Goal: Information Seeking & Learning: Learn about a topic

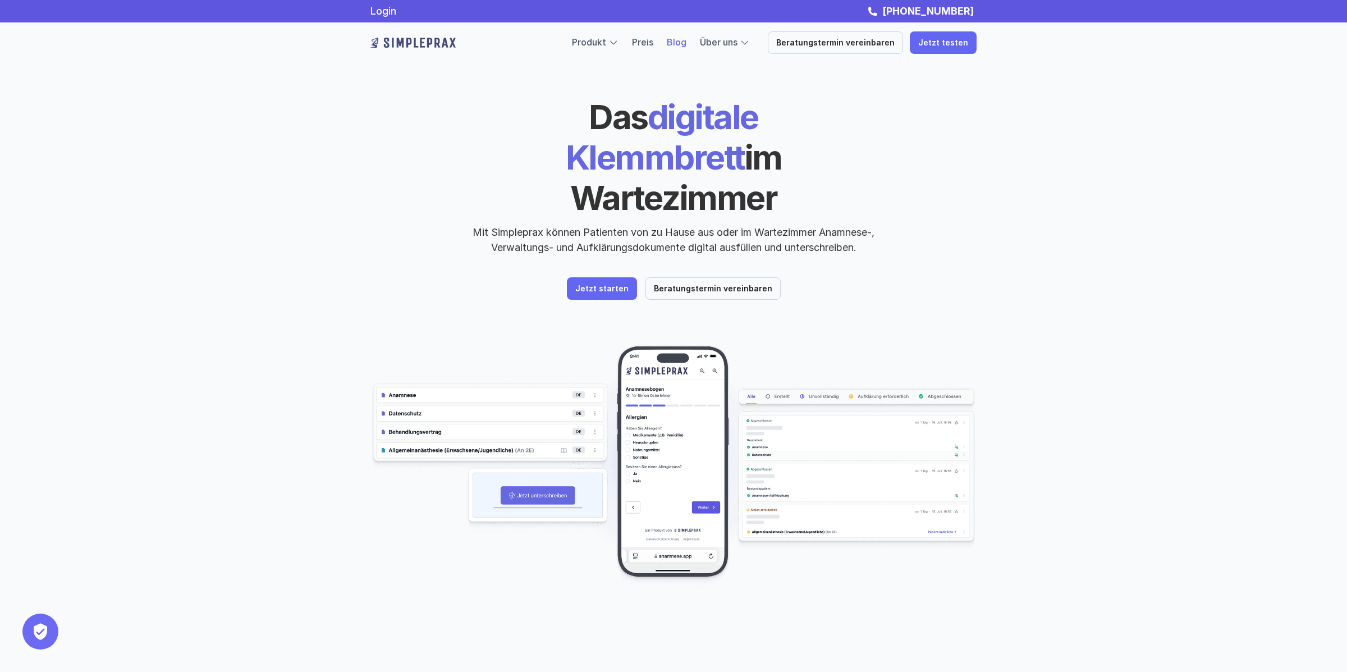
click at [687, 39] on link "Blog" at bounding box center [677, 41] width 20 height 11
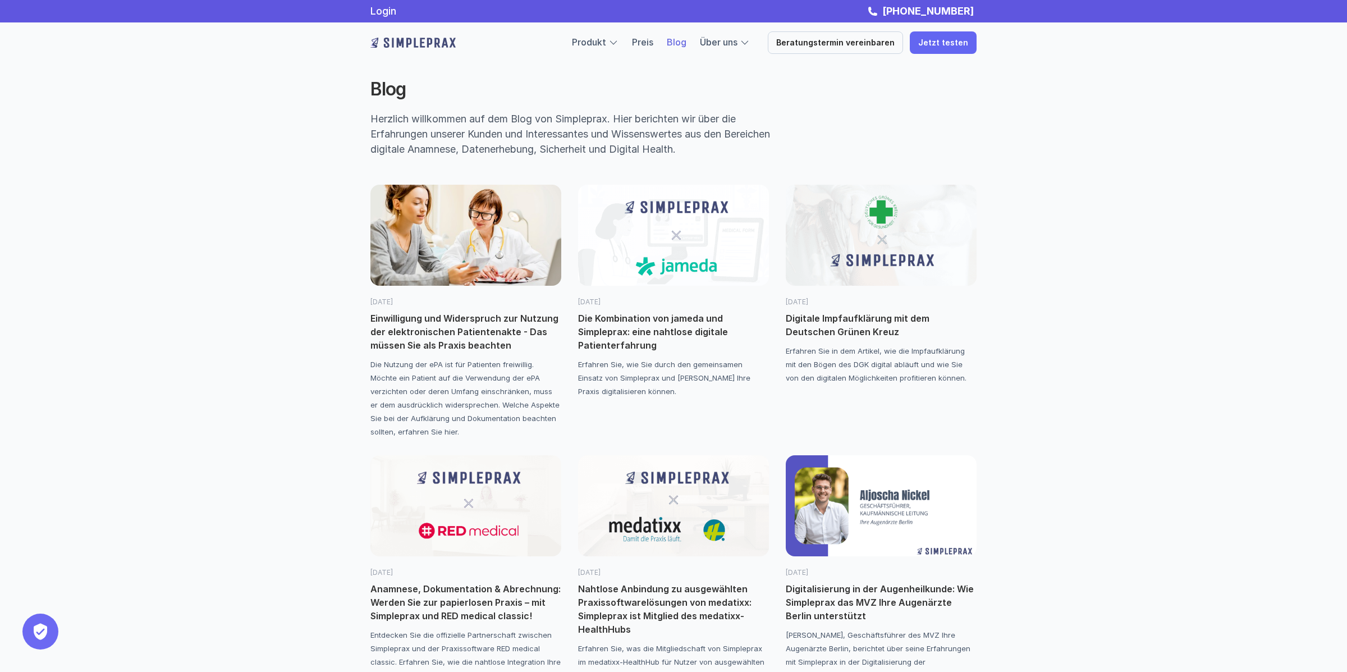
click at [533, 266] on img at bounding box center [466, 235] width 191 height 101
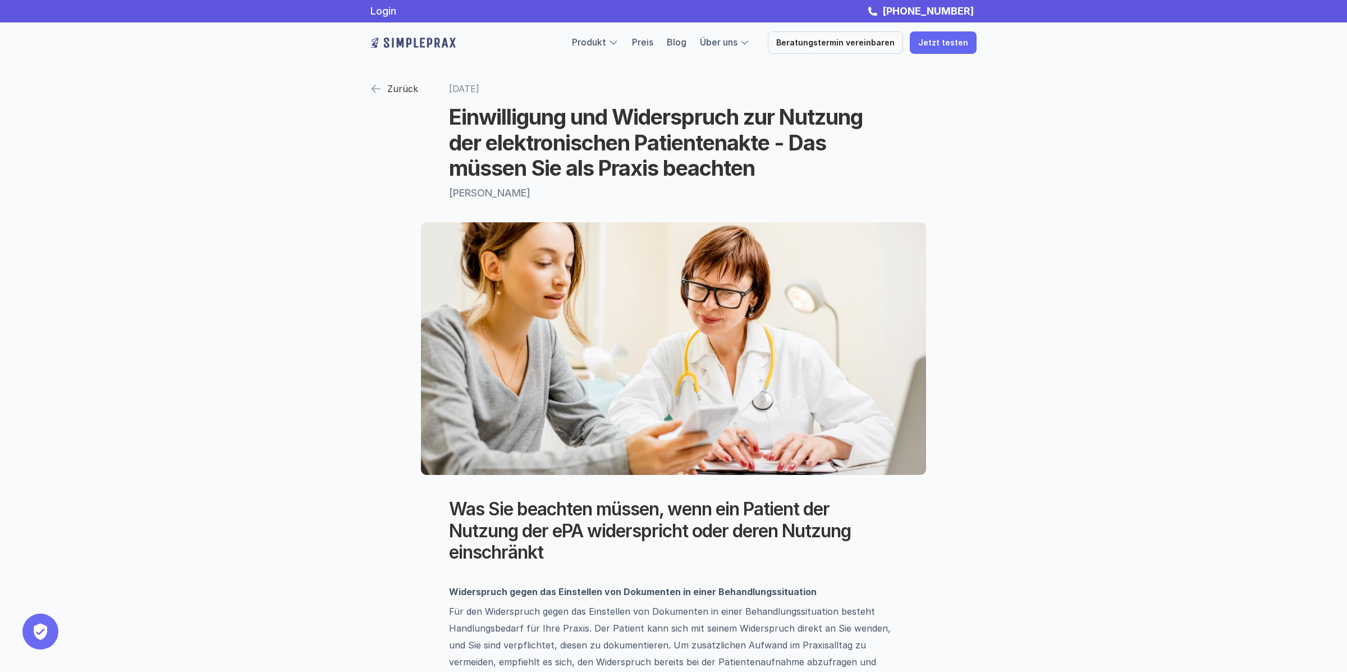
click at [405, 95] on p "Zurück" at bounding box center [402, 88] width 31 height 17
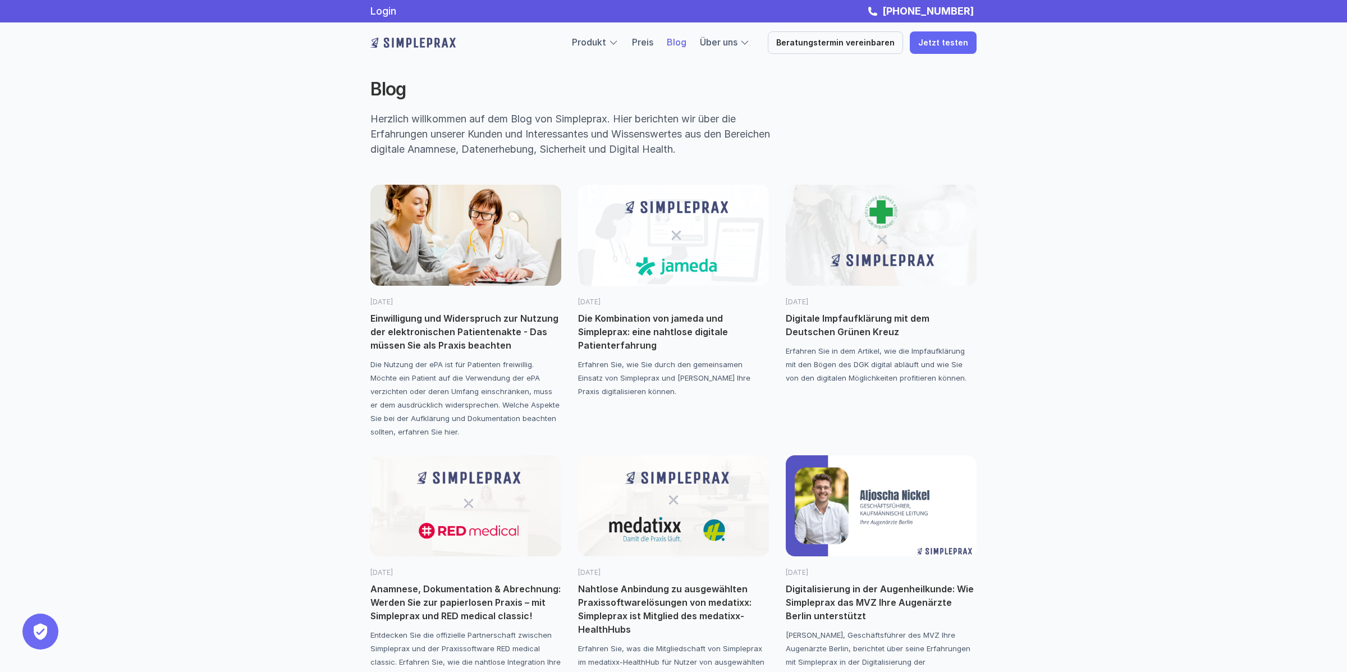
click at [926, 268] on img at bounding box center [881, 235] width 191 height 101
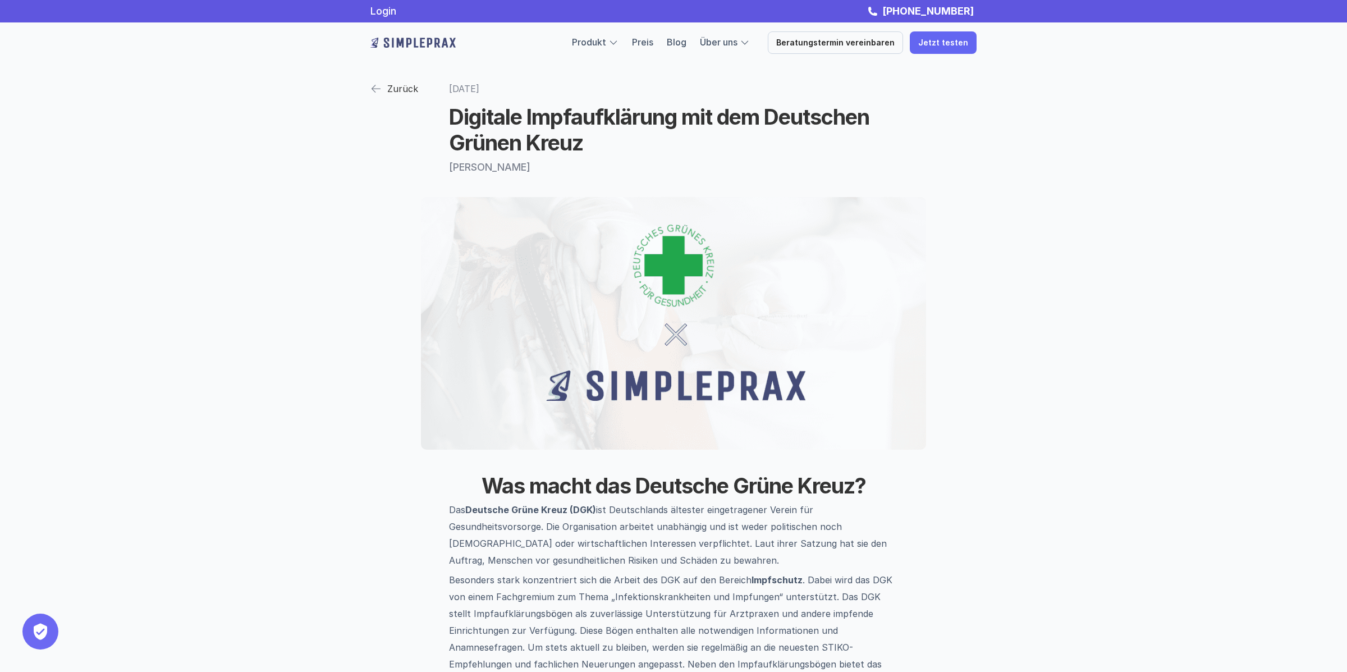
click at [384, 93] on link "Zurück" at bounding box center [395, 89] width 48 height 20
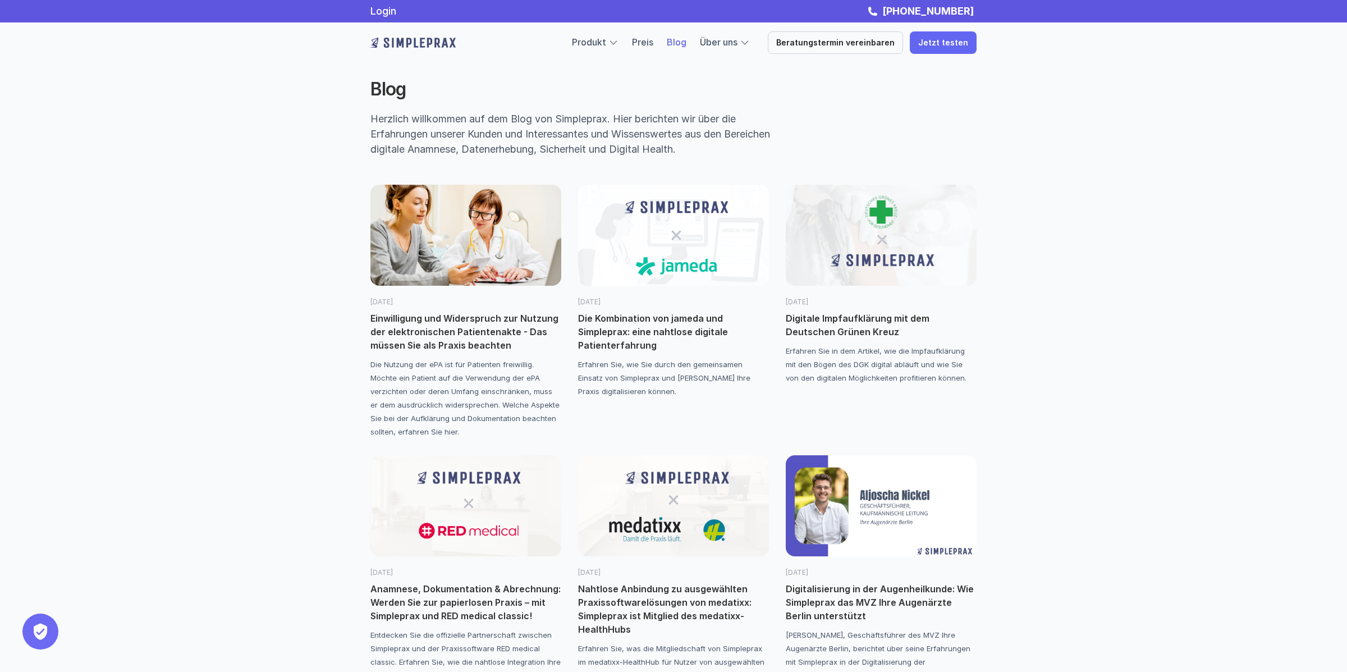
click at [413, 291] on div "[DATE]" at bounding box center [466, 296] width 191 height 21
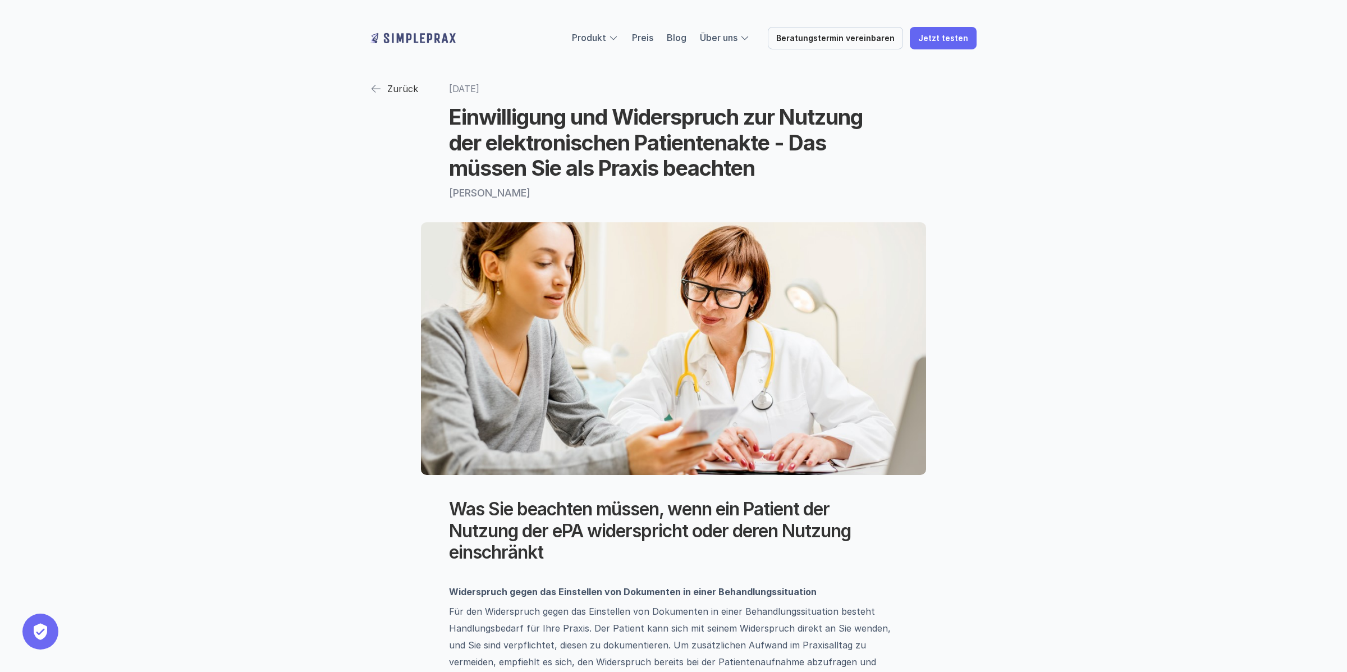
scroll to position [171, 0]
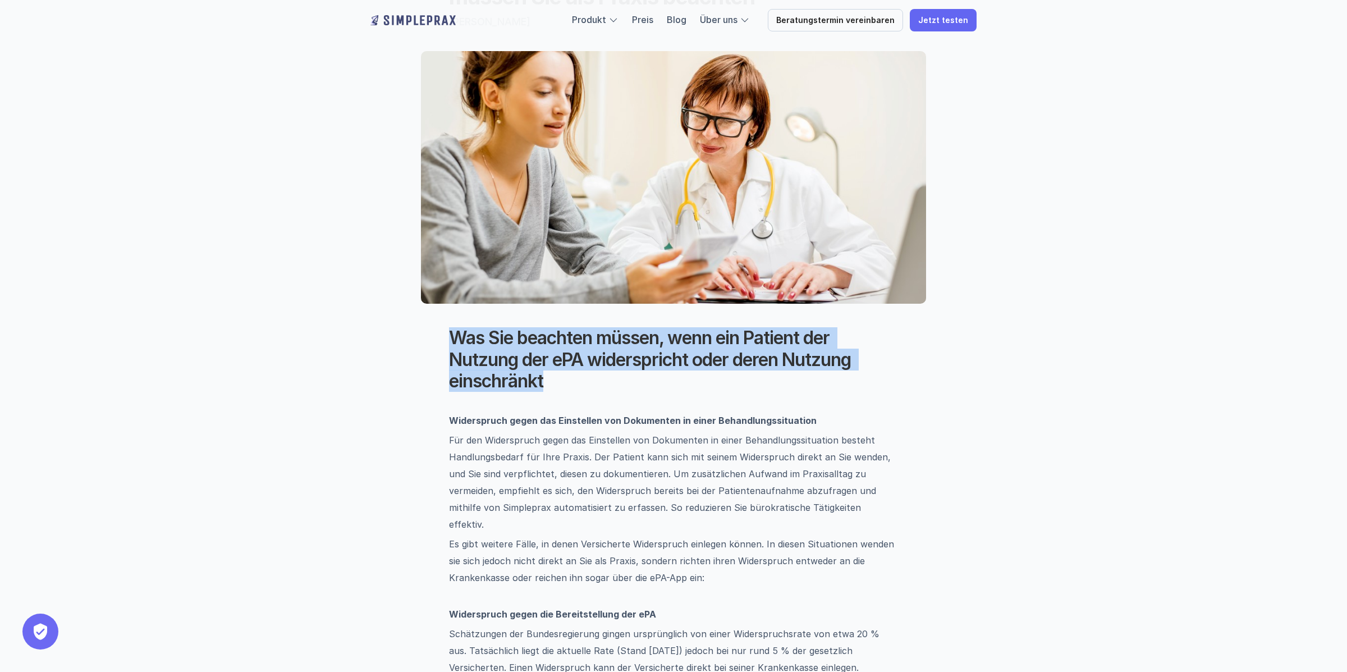
drag, startPoint x: 671, startPoint y: 324, endPoint x: 639, endPoint y: 381, distance: 65.1
click at [635, 385] on h2 "Was Sie beachten müssen, wenn ein Patient der Nutzung der ePA widerspricht oder…" at bounding box center [673, 359] width 449 height 65
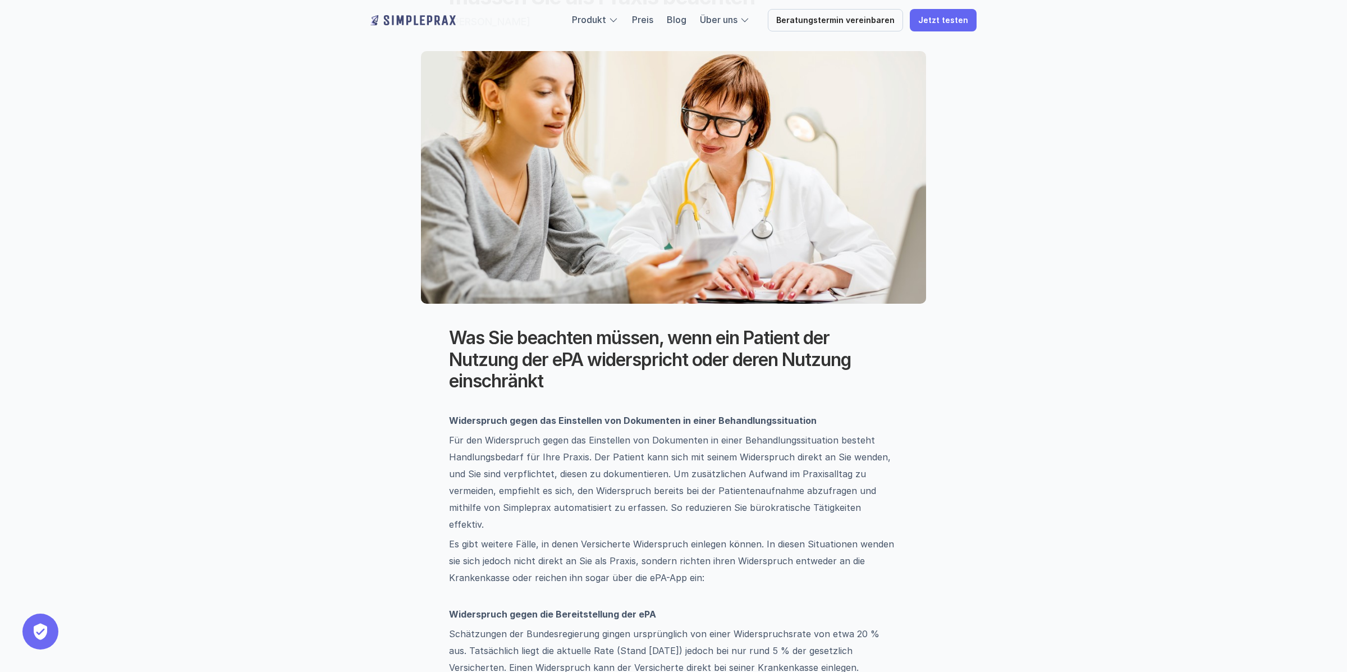
scroll to position [347, 0]
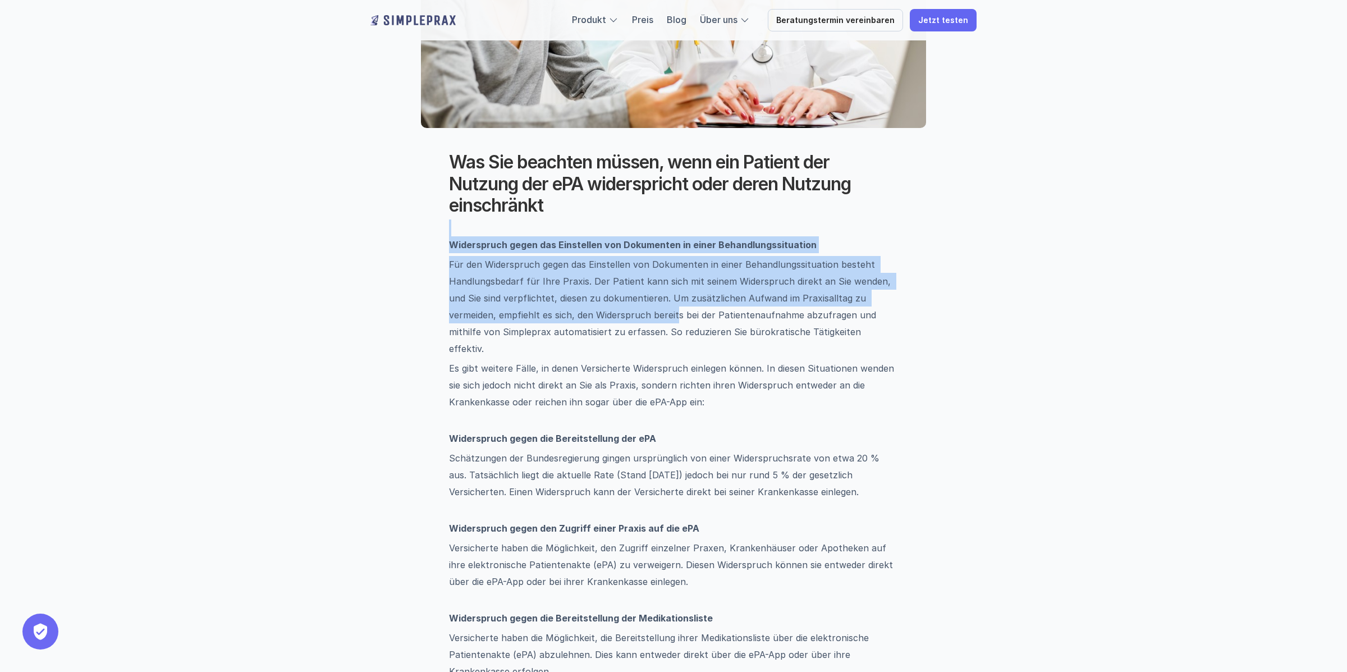
drag, startPoint x: 577, startPoint y: 223, endPoint x: 628, endPoint y: 309, distance: 100.4
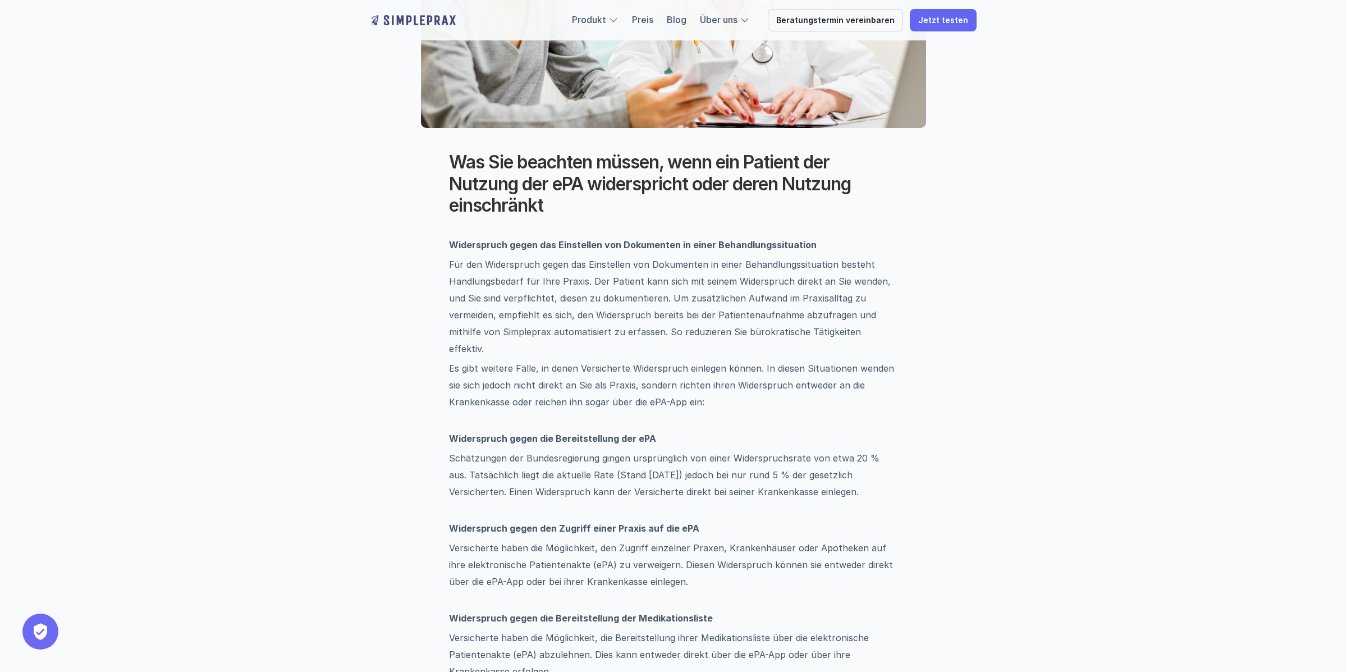
click at [629, 309] on p "Für den Widerspruch gegen das Einstellen von Dokumenten in einer Behandlungssit…" at bounding box center [673, 306] width 449 height 101
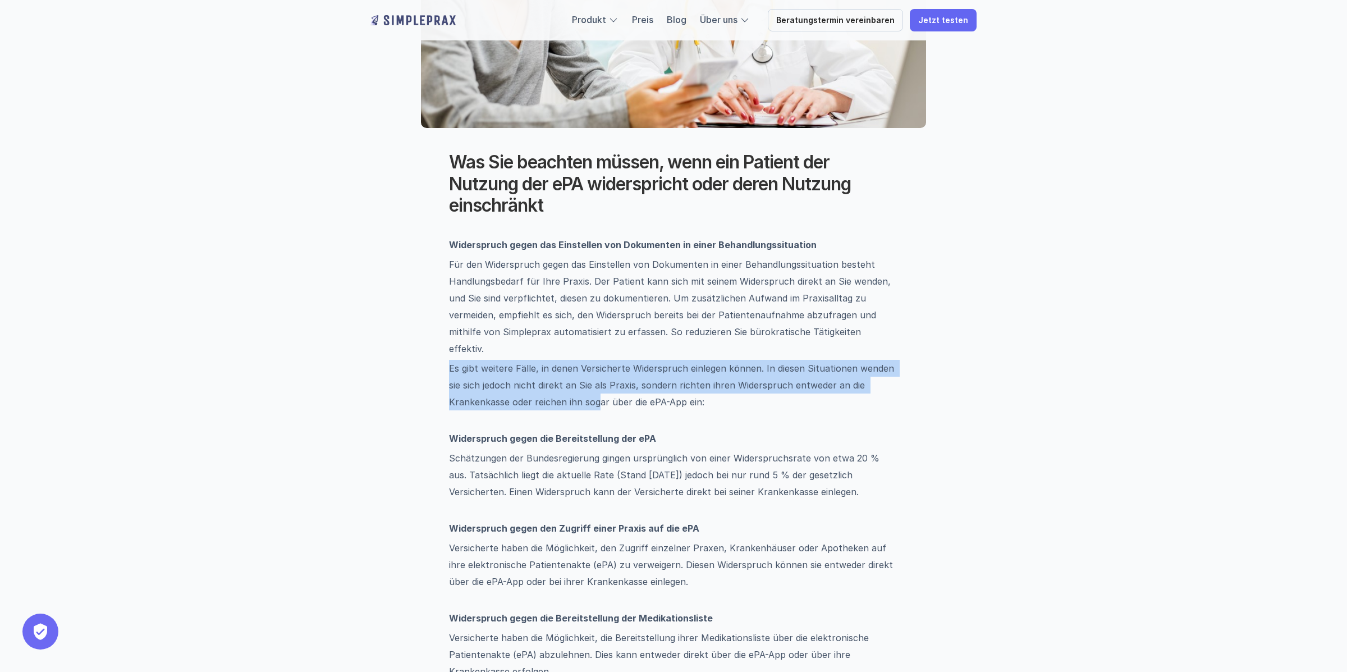
drag, startPoint x: 601, startPoint y: 388, endPoint x: 546, endPoint y: 341, distance: 72.8
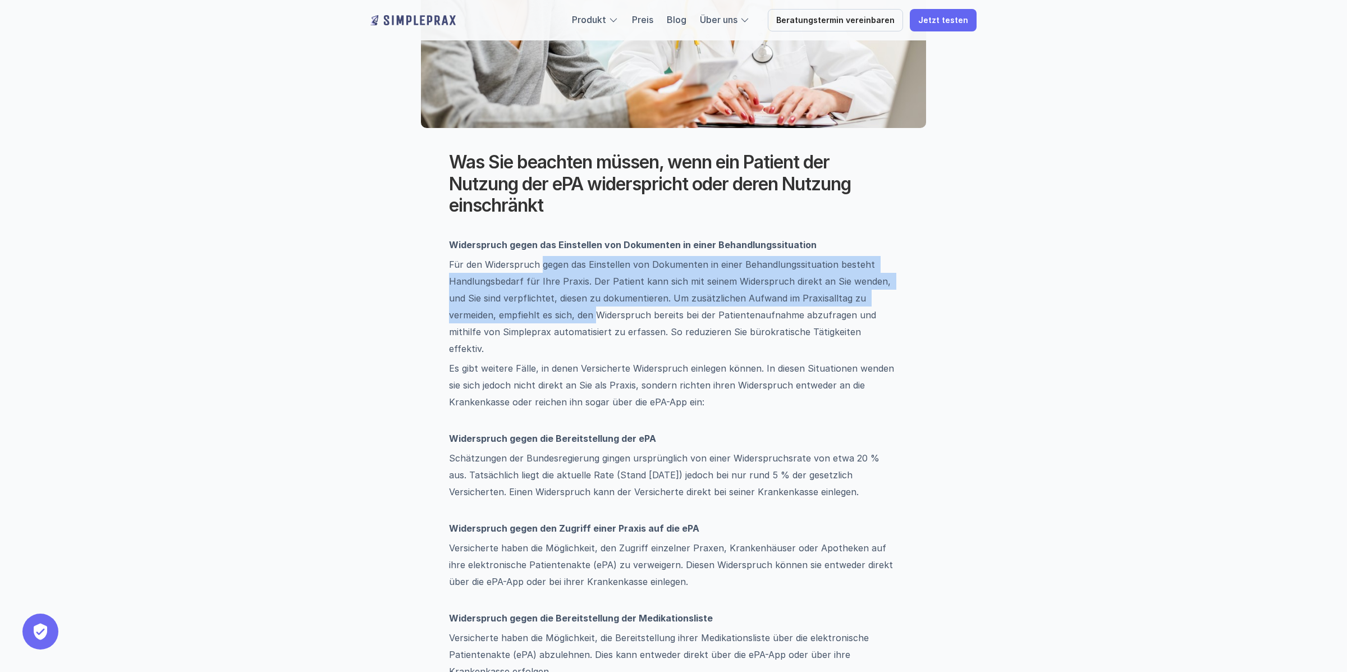
drag, startPoint x: 542, startPoint y: 260, endPoint x: 548, endPoint y: 312, distance: 51.5
click at [548, 312] on p "Für den Widerspruch gegen das Einstellen von Dokumenten in einer Behandlungssit…" at bounding box center [673, 306] width 449 height 101
click at [547, 314] on p "Für den Widerspruch gegen das Einstellen von Dokumenten in einer Behandlungssit…" at bounding box center [673, 306] width 449 height 101
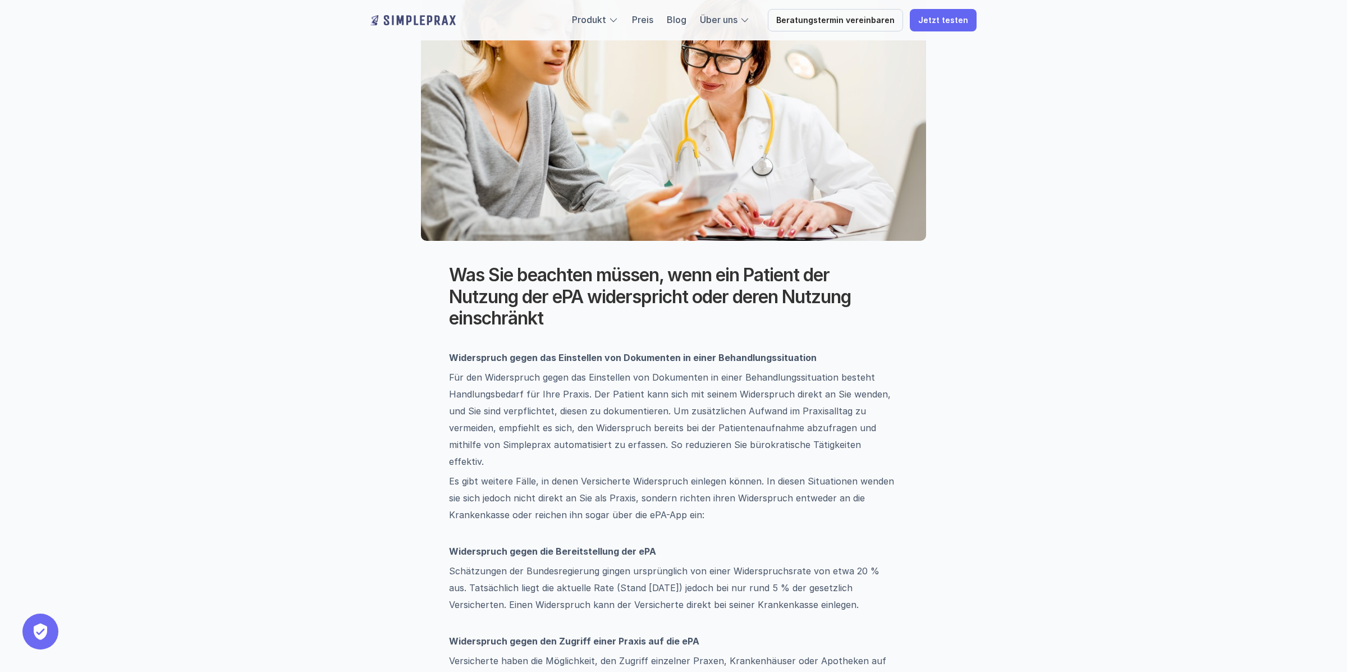
scroll to position [243, 0]
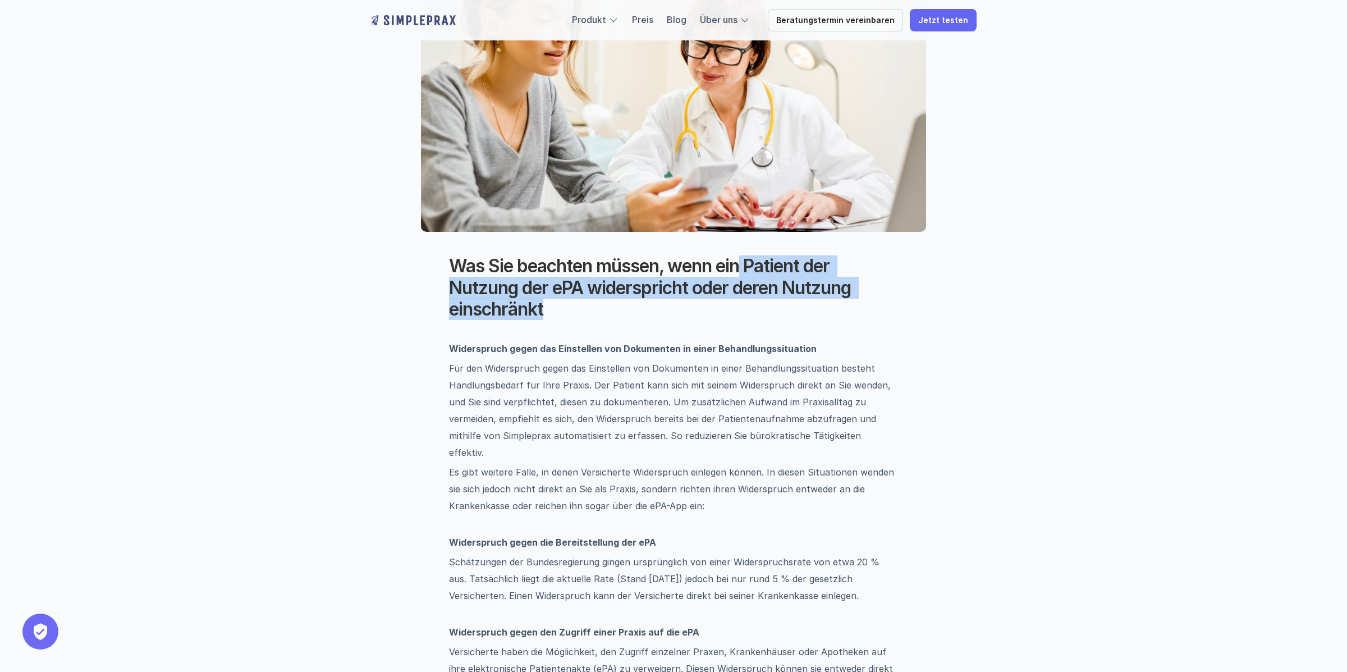
drag, startPoint x: 746, startPoint y: 268, endPoint x: 705, endPoint y: 341, distance: 83.2
click at [705, 341] on p "Widerspruch gegen das Einstellen von Dokumenten in einer Behandlungssituation" at bounding box center [673, 340] width 449 height 34
drag, startPoint x: 702, startPoint y: 326, endPoint x: 708, endPoint y: 256, distance: 70.4
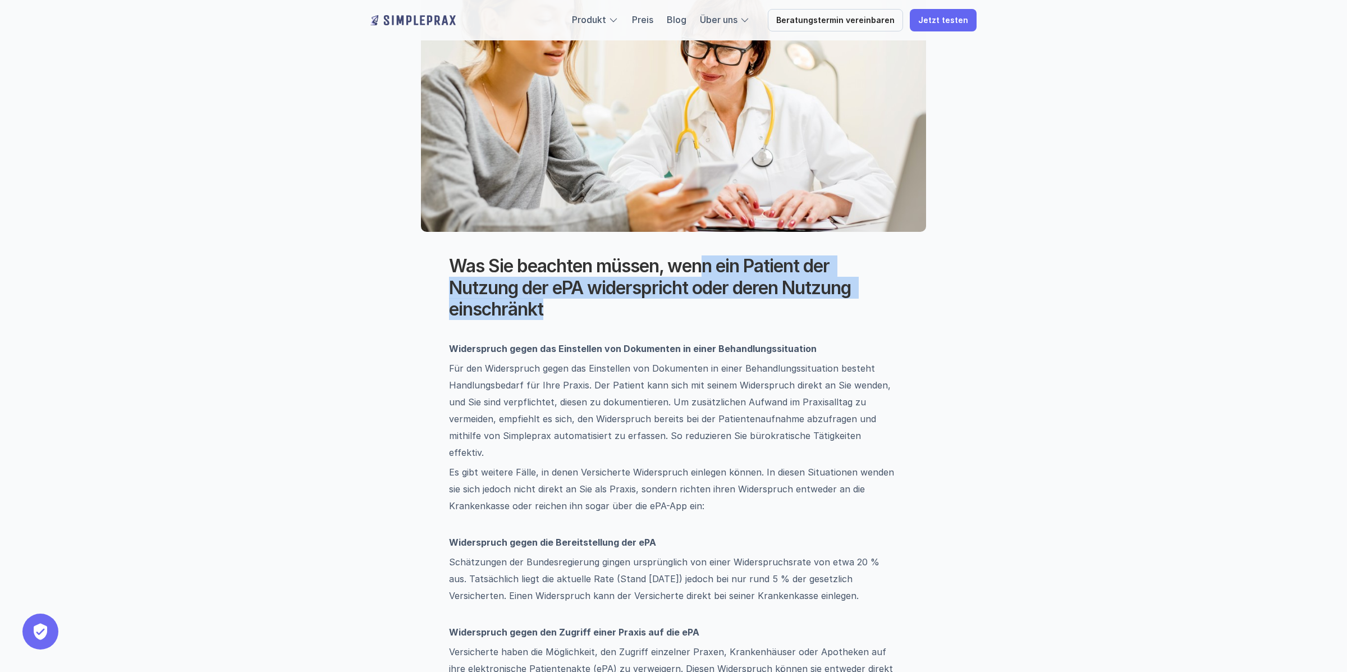
click at [708, 256] on h2 "Was Sie beachten müssen, wenn ein Patient der Nutzung der ePA widerspricht oder…" at bounding box center [673, 287] width 449 height 65
drag, startPoint x: 712, startPoint y: 253, endPoint x: 684, endPoint y: 328, distance: 80.3
click at [684, 328] on p "Widerspruch gegen das Einstellen von Dokumenten in einer Behandlungssituation" at bounding box center [673, 340] width 449 height 34
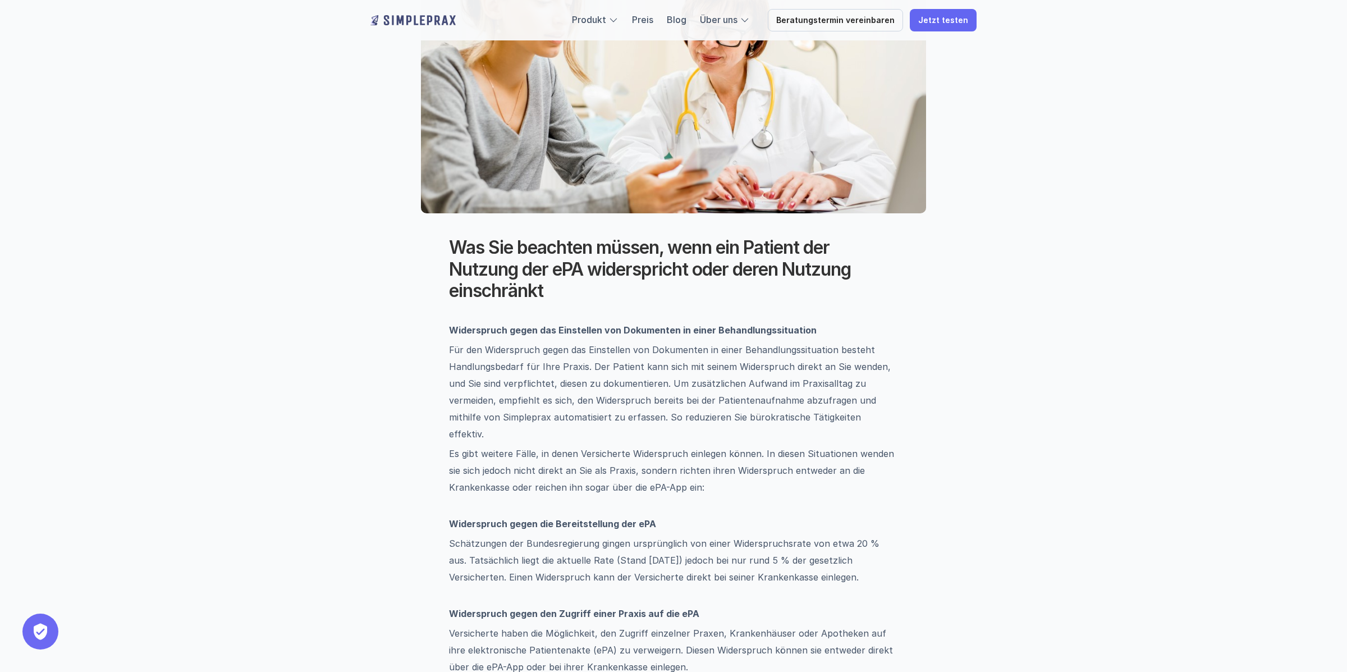
scroll to position [271, 0]
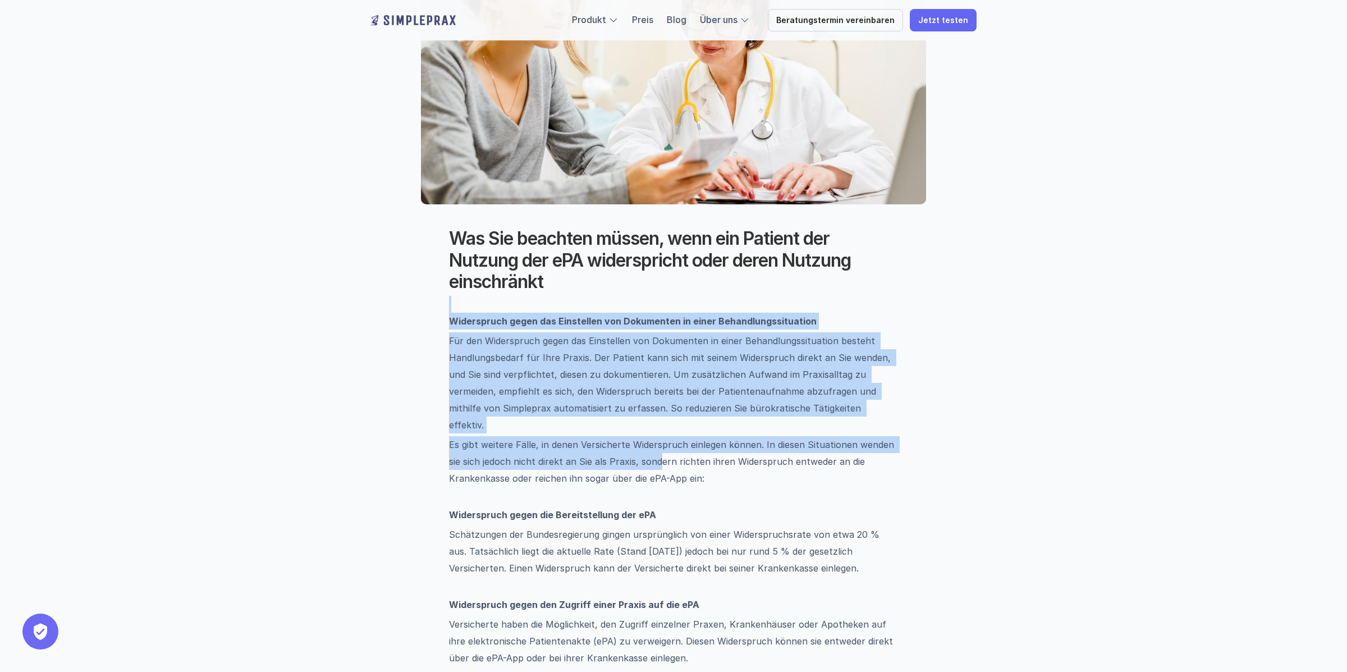
drag, startPoint x: 674, startPoint y: 298, endPoint x: 660, endPoint y: 455, distance: 157.8
click at [660, 455] on p "Es gibt weitere Fälle, in denen Versicherte Widerspruch einlegen können. In die…" at bounding box center [673, 469] width 449 height 67
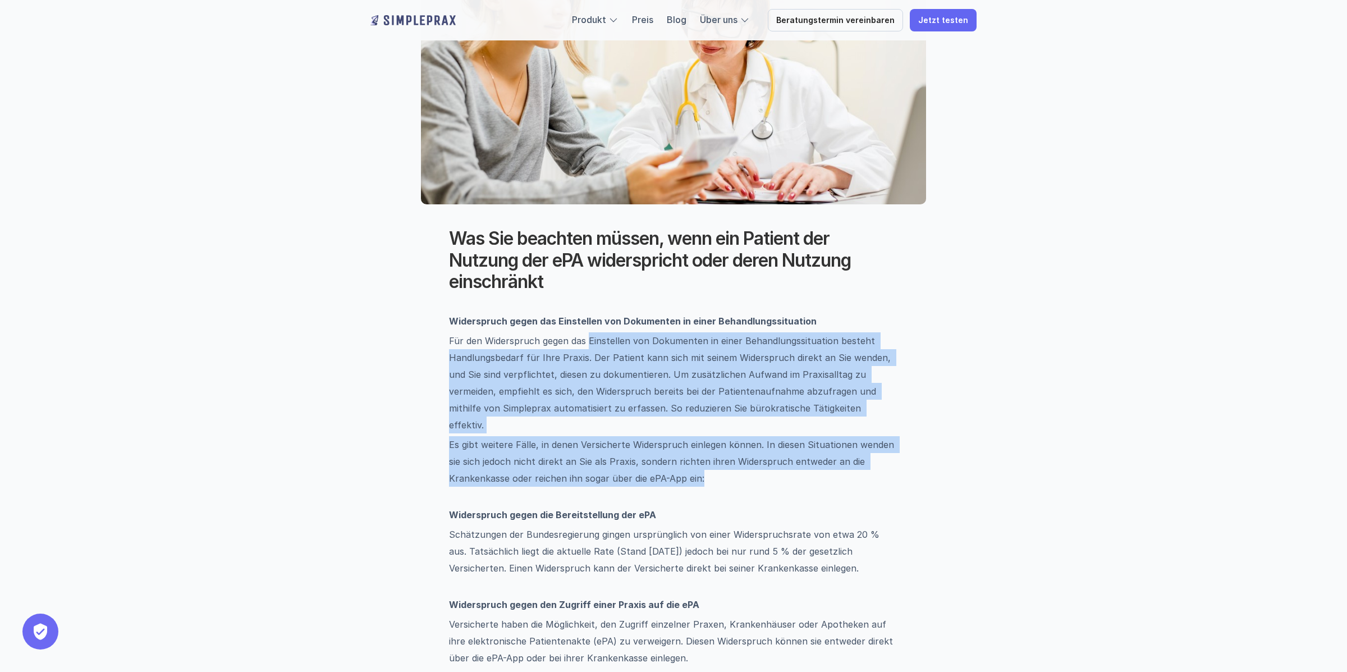
drag, startPoint x: 710, startPoint y: 452, endPoint x: 590, endPoint y: 336, distance: 166.7
click at [589, 336] on p "Für den Widerspruch gegen das Einstellen von Dokumenten in einer Behandlungssit…" at bounding box center [673, 382] width 449 height 101
drag, startPoint x: 611, startPoint y: 303, endPoint x: 607, endPoint y: 469, distance: 166.2
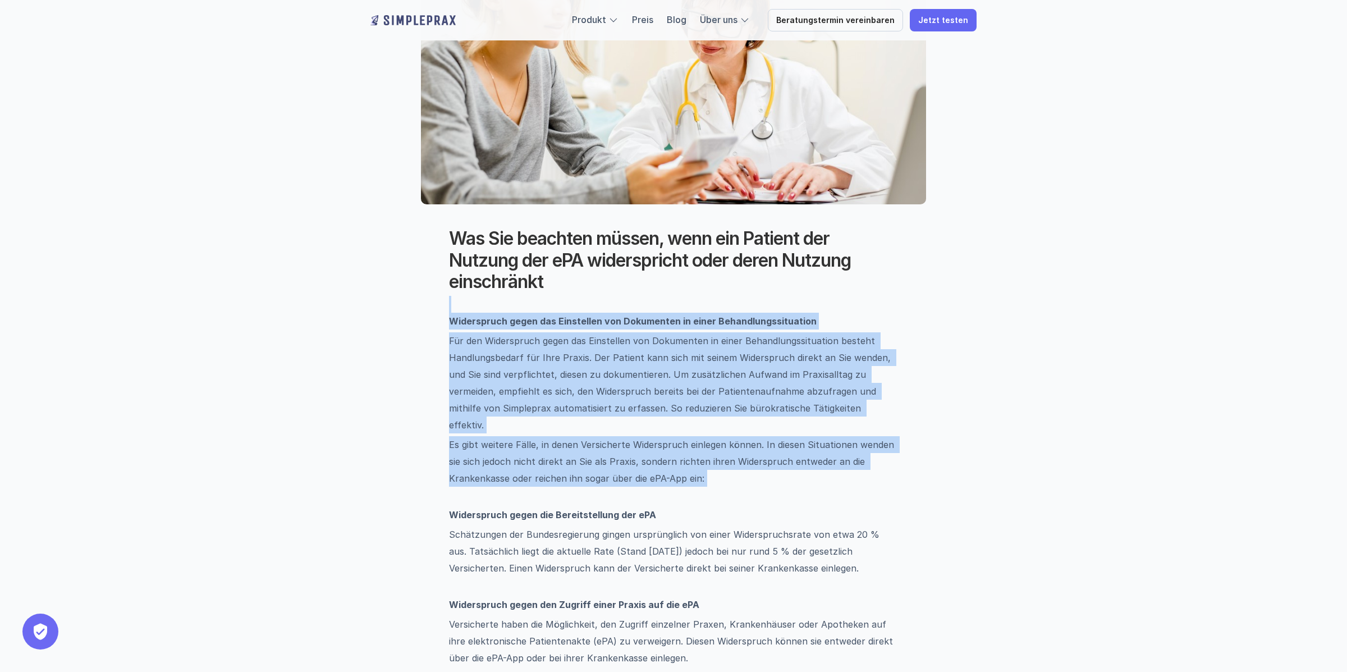
click at [607, 469] on p "Es gibt weitere Fälle, in denen Versicherte Widerspruch einlegen können. In die…" at bounding box center [673, 469] width 449 height 67
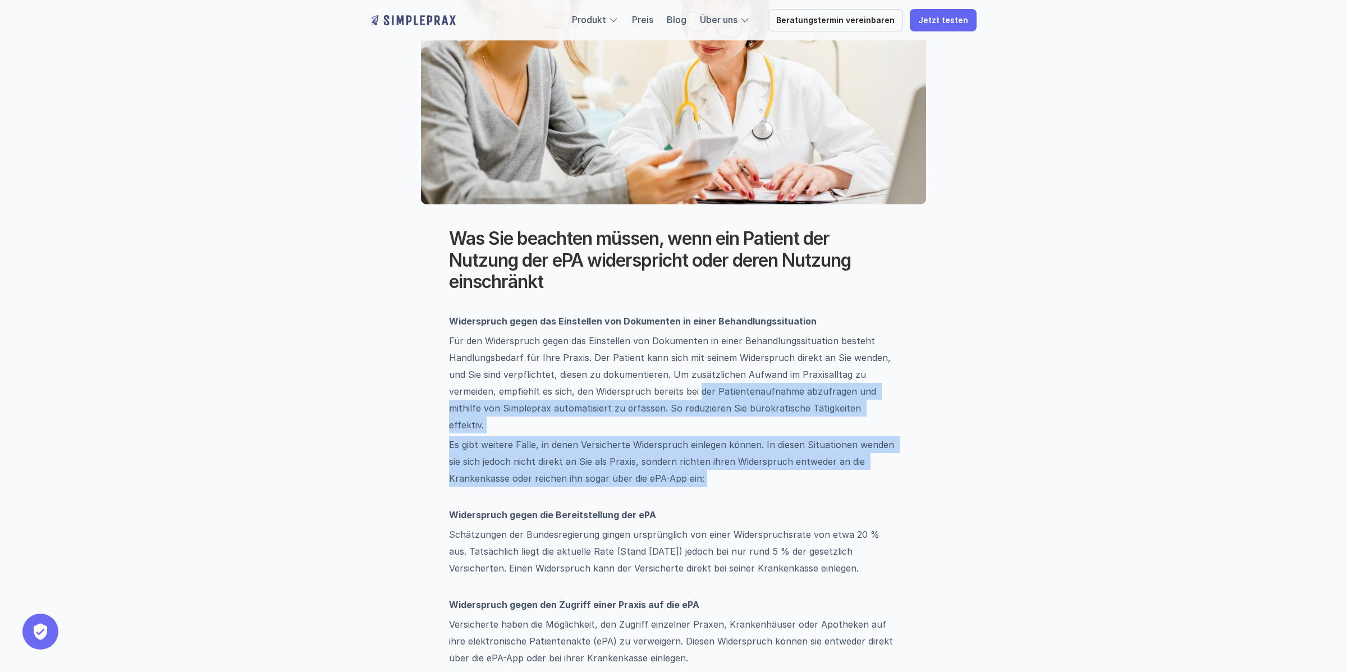
drag, startPoint x: 620, startPoint y: 474, endPoint x: 651, endPoint y: 395, distance: 85.5
click at [651, 395] on p "Für den Widerspruch gegen das Einstellen von Dokumenten in einer Behandlungssit…" at bounding box center [673, 382] width 449 height 101
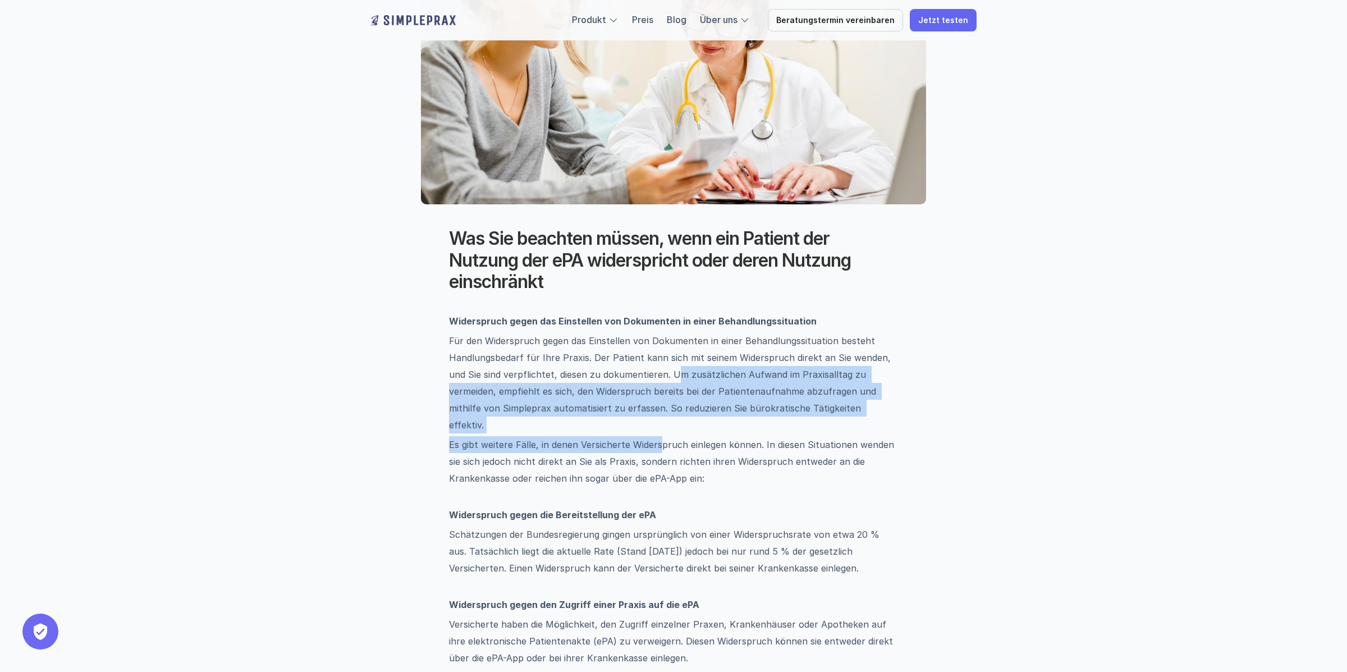
drag, startPoint x: 658, startPoint y: 367, endPoint x: 657, endPoint y: 427, distance: 60.1
click at [657, 436] on p "Es gibt weitere Fälle, in denen Versicherte Widerspruch einlegen können. In die…" at bounding box center [673, 469] width 449 height 67
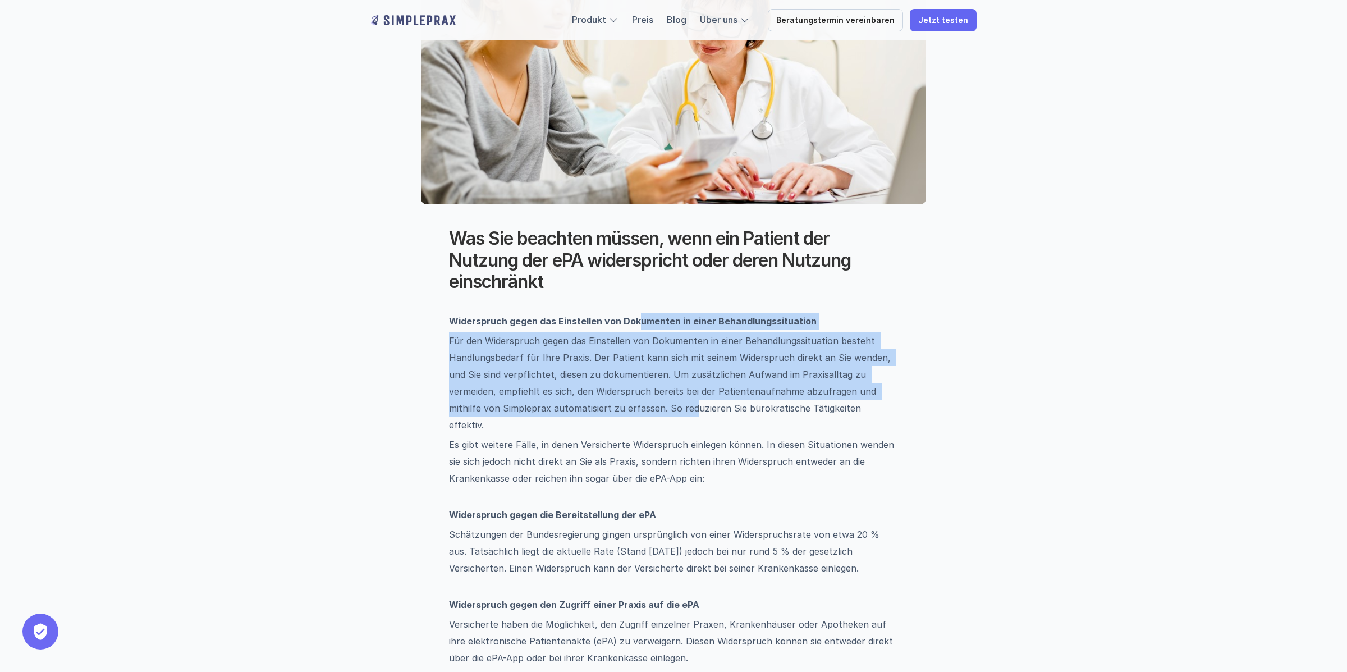
drag, startPoint x: 637, startPoint y: 403, endPoint x: 637, endPoint y: 326, distance: 76.9
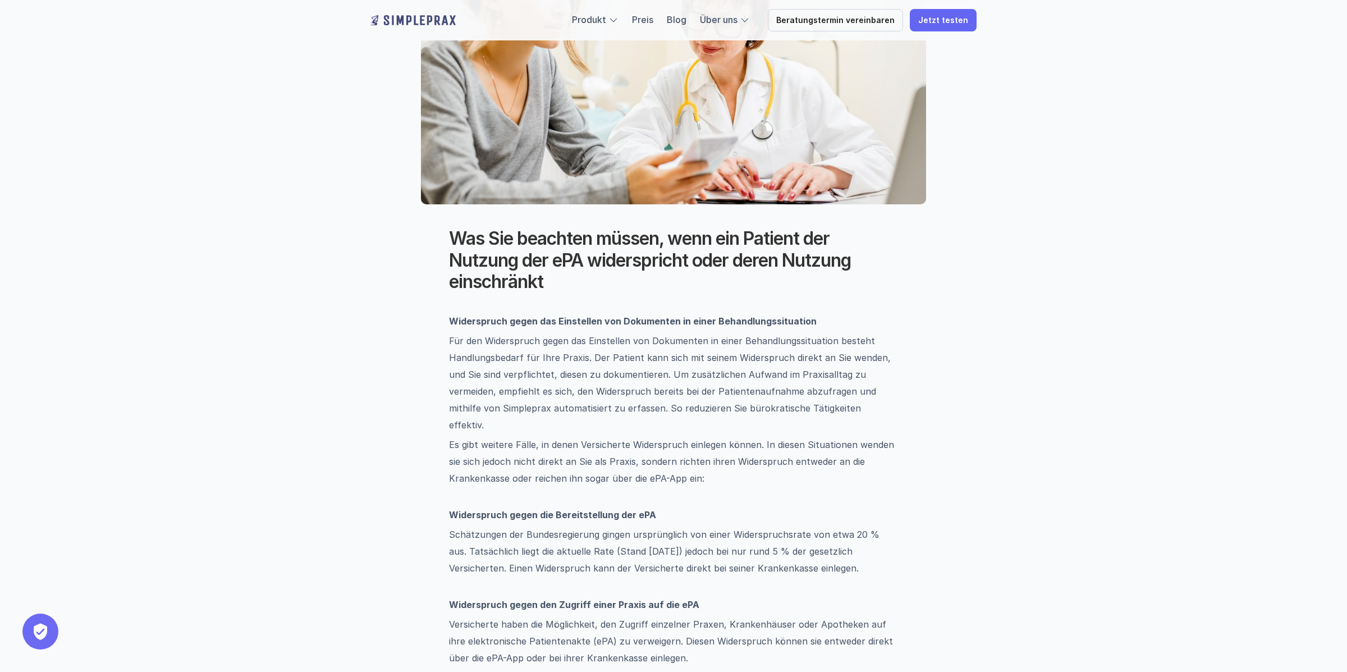
click at [637, 326] on p "Widerspruch gegen das Einstellen von Dokumenten in einer Behandlungssituation" at bounding box center [673, 313] width 449 height 34
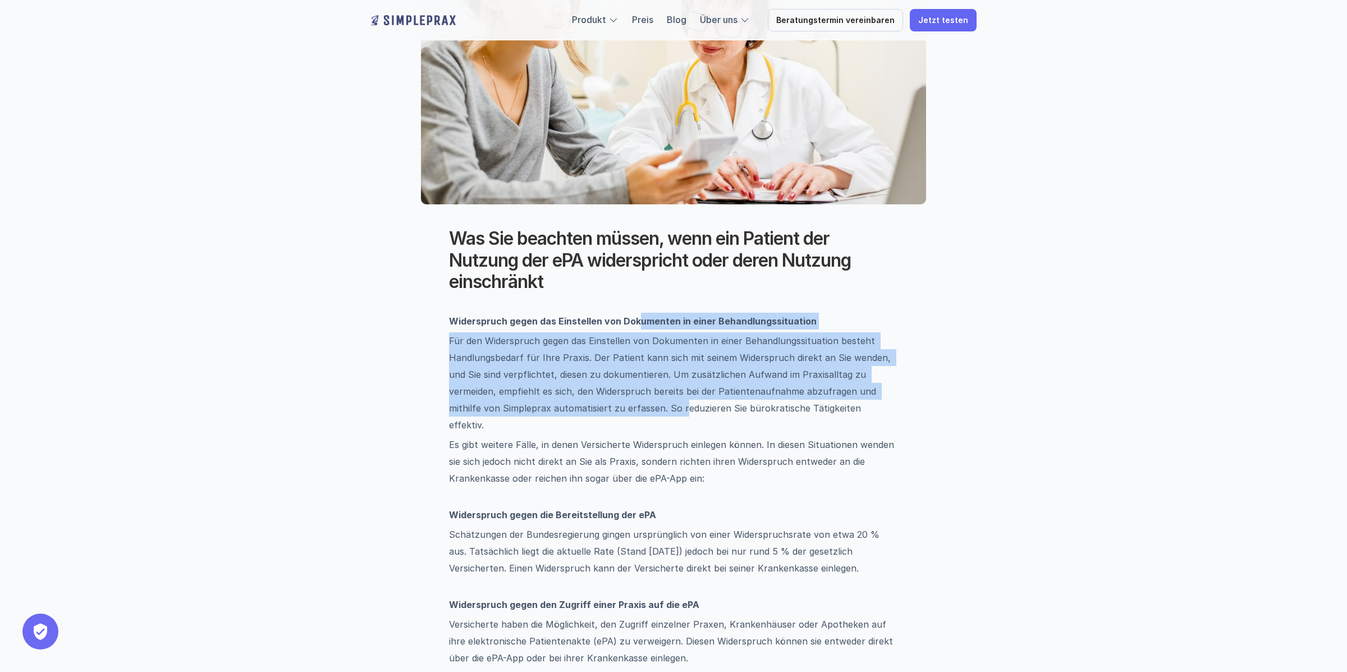
drag, startPoint x: 637, startPoint y: 321, endPoint x: 628, endPoint y: 400, distance: 80.2
click at [628, 400] on p "Für den Widerspruch gegen das Einstellen von Dokumenten in einer Behandlungssit…" at bounding box center [673, 382] width 449 height 101
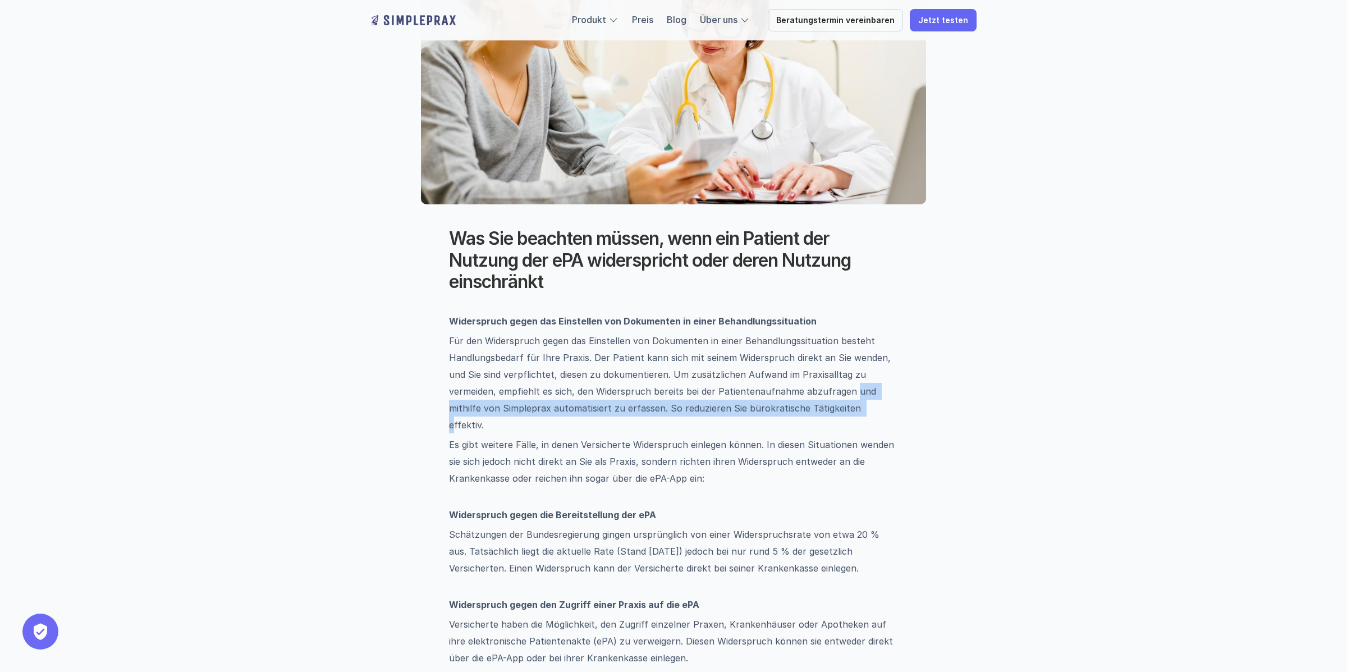
drag, startPoint x: 801, startPoint y: 392, endPoint x: 805, endPoint y: 418, distance: 26.7
drag, startPoint x: 610, startPoint y: 388, endPoint x: 772, endPoint y: 413, distance: 164.7
click at [772, 413] on p "Für den Widerspruch gegen das Einstellen von Dokumenten in einer Behandlungssit…" at bounding box center [673, 382] width 449 height 101
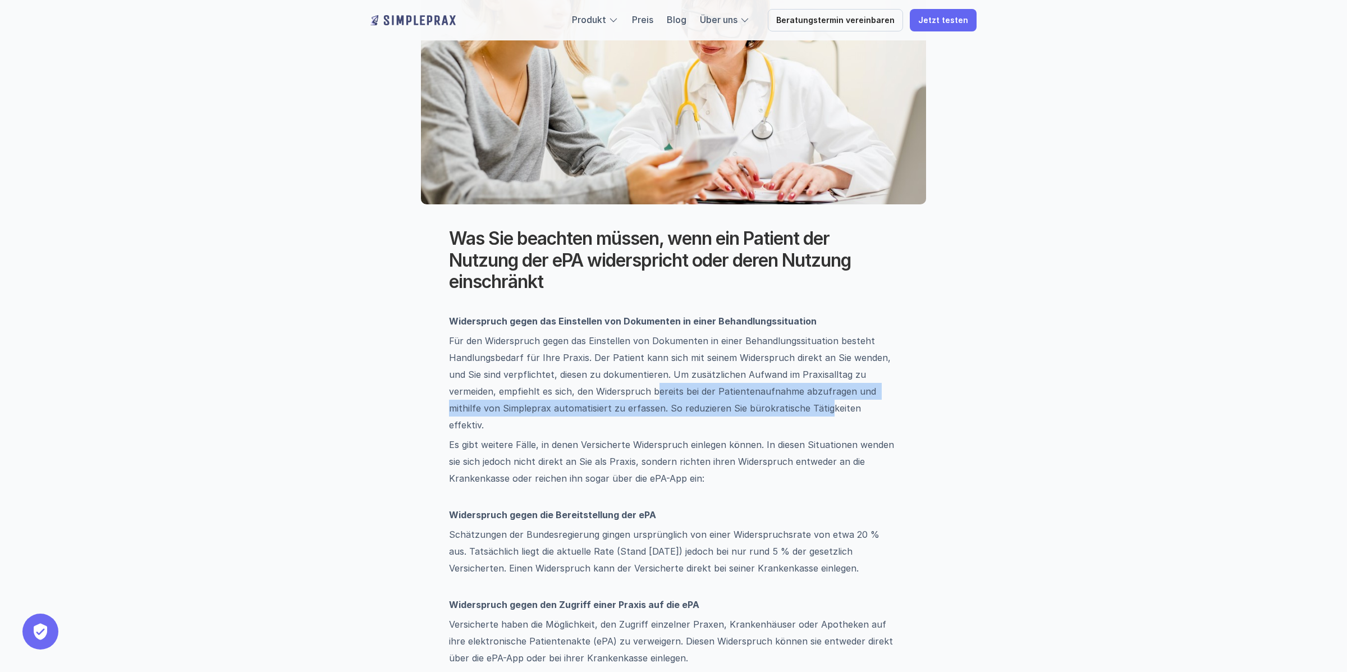
drag, startPoint x: 772, startPoint y: 413, endPoint x: 771, endPoint y: 428, distance: 15.3
click at [772, 413] on p "Für den Widerspruch gegen das Einstellen von Dokumenten in einer Behandlungssit…" at bounding box center [673, 382] width 449 height 101
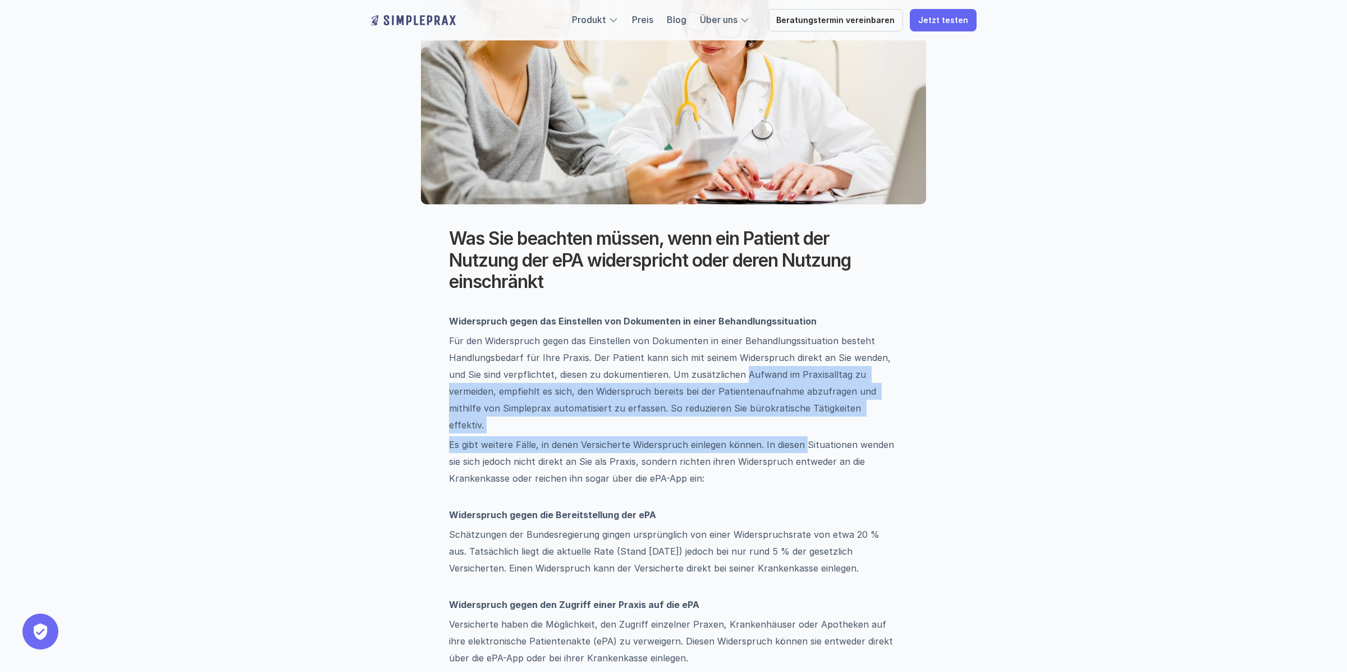
drag, startPoint x: 801, startPoint y: 424, endPoint x: 724, endPoint y: 374, distance: 92.2
click at [724, 374] on p "Für den Widerspruch gegen das Einstellen von Dokumenten in einer Behandlungssit…" at bounding box center [673, 382] width 449 height 101
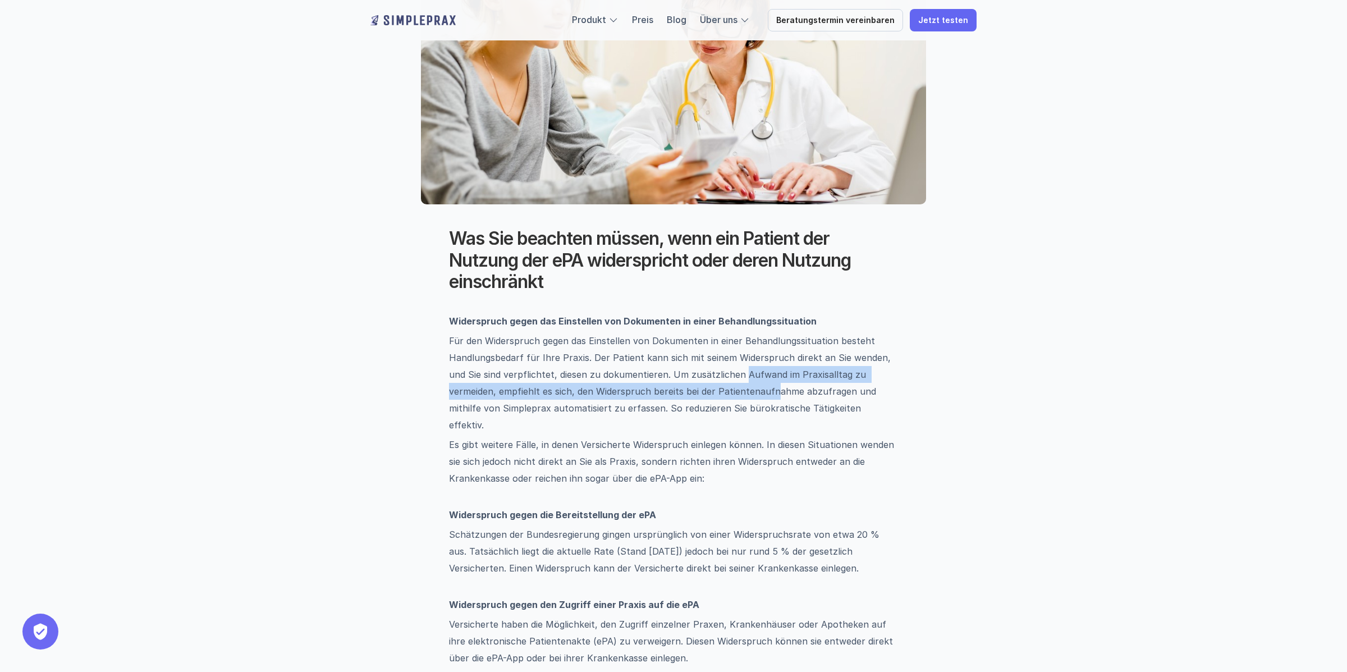
drag, startPoint x: 726, startPoint y: 371, endPoint x: 726, endPoint y: 395, distance: 24.7
click at [726, 394] on p "Für den Widerspruch gegen das Einstellen von Dokumenten in einer Behandlungssit…" at bounding box center [673, 382] width 449 height 101
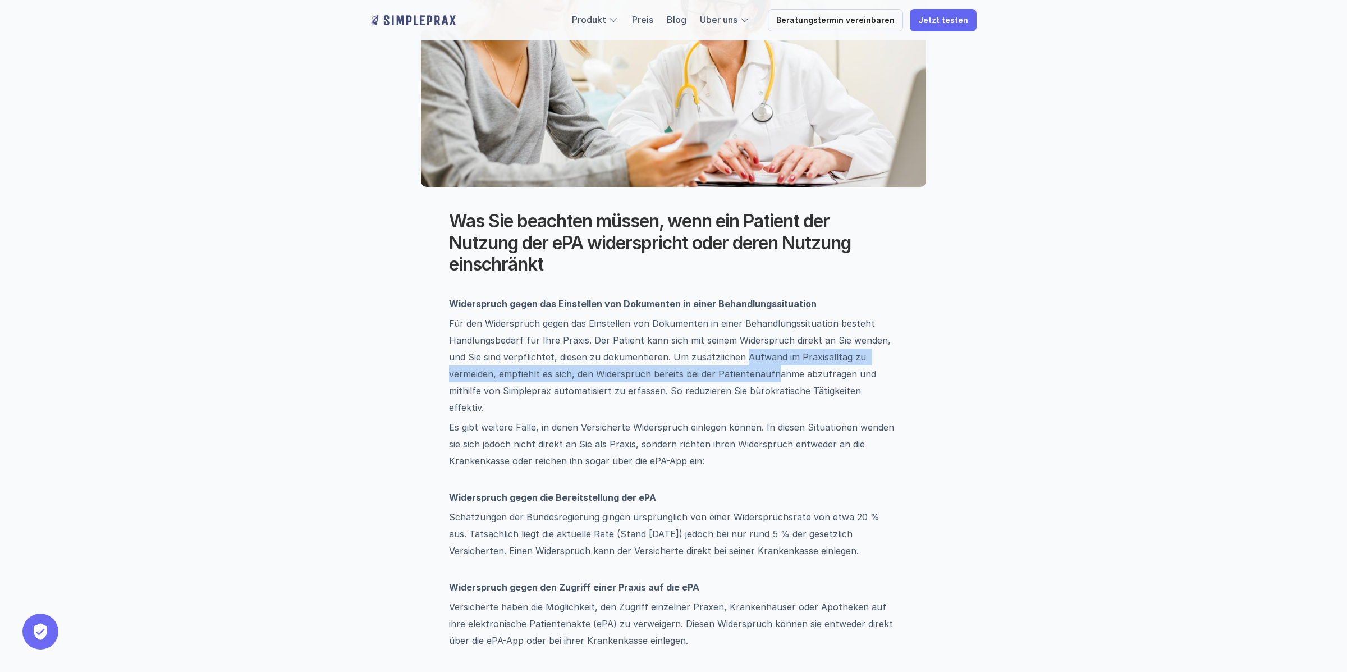
scroll to position [307, 0]
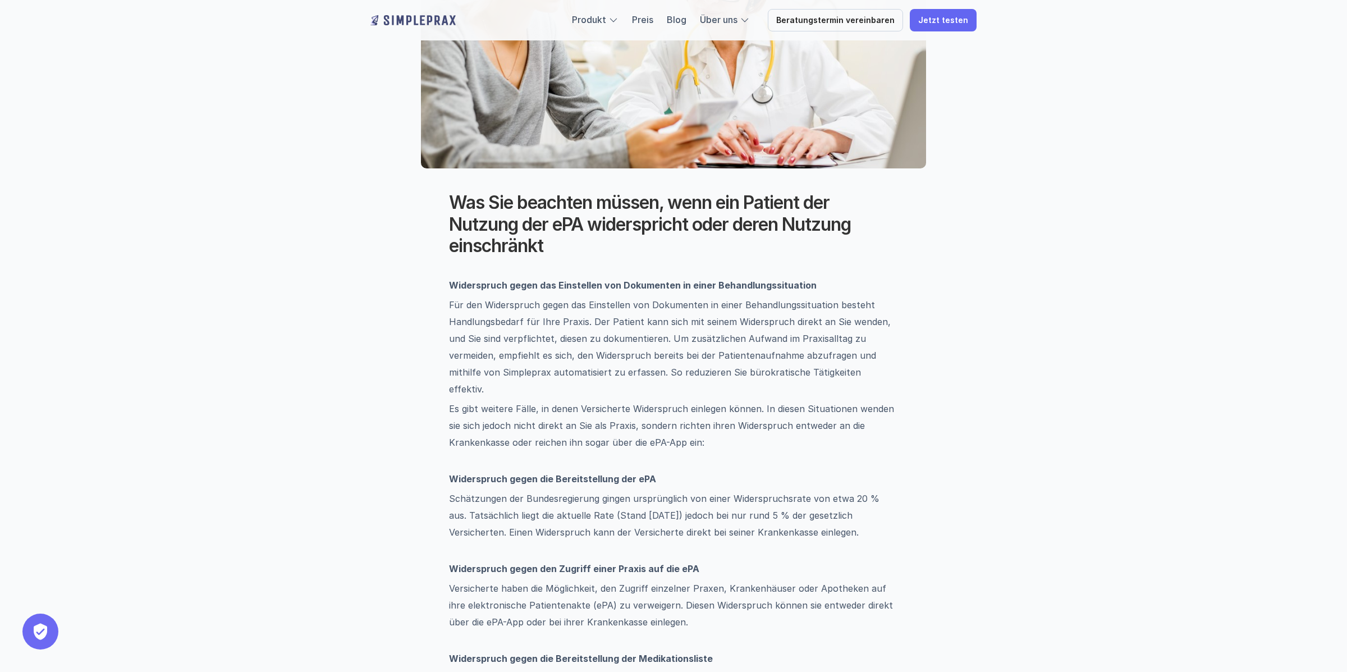
click at [783, 368] on p "Für den Widerspruch gegen das Einstellen von Dokumenten in einer Behandlungssit…" at bounding box center [673, 346] width 449 height 101
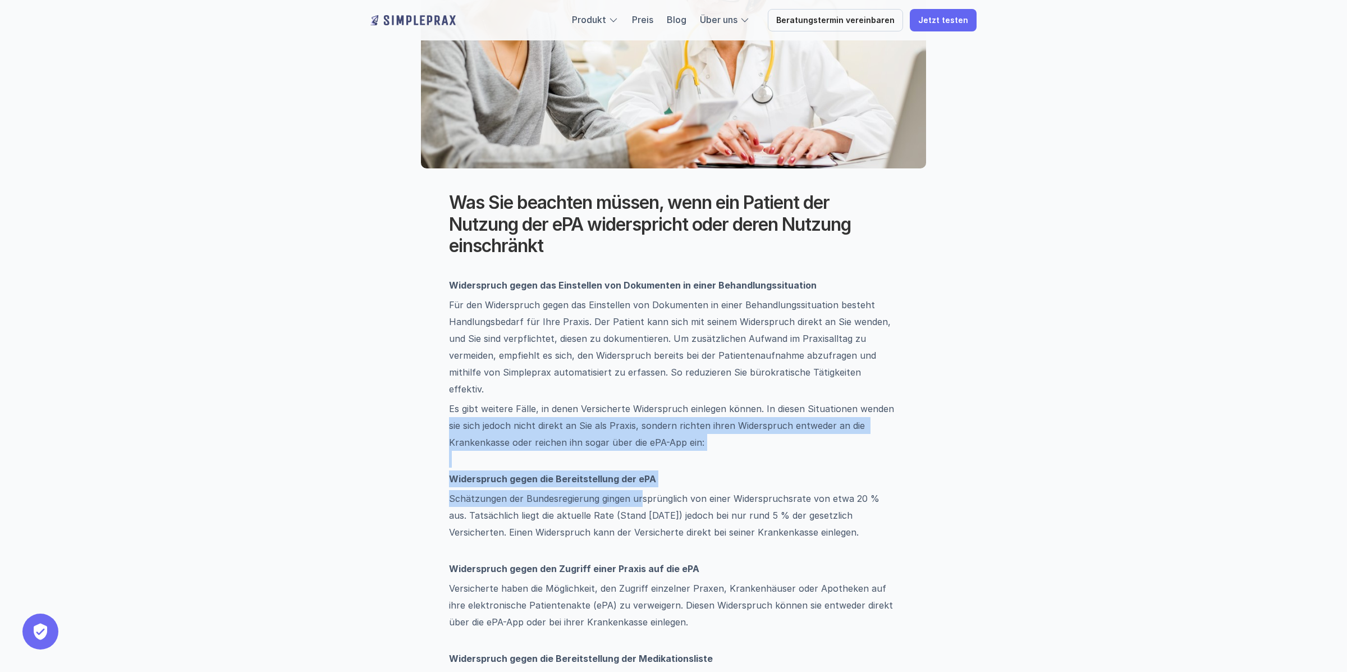
drag, startPoint x: 445, startPoint y: 408, endPoint x: 638, endPoint y: 474, distance: 204.0
click at [638, 490] on p "Schätzungen der Bundesregierung gingen ursprünglich von einer Widerspruchsrate …" at bounding box center [673, 523] width 449 height 67
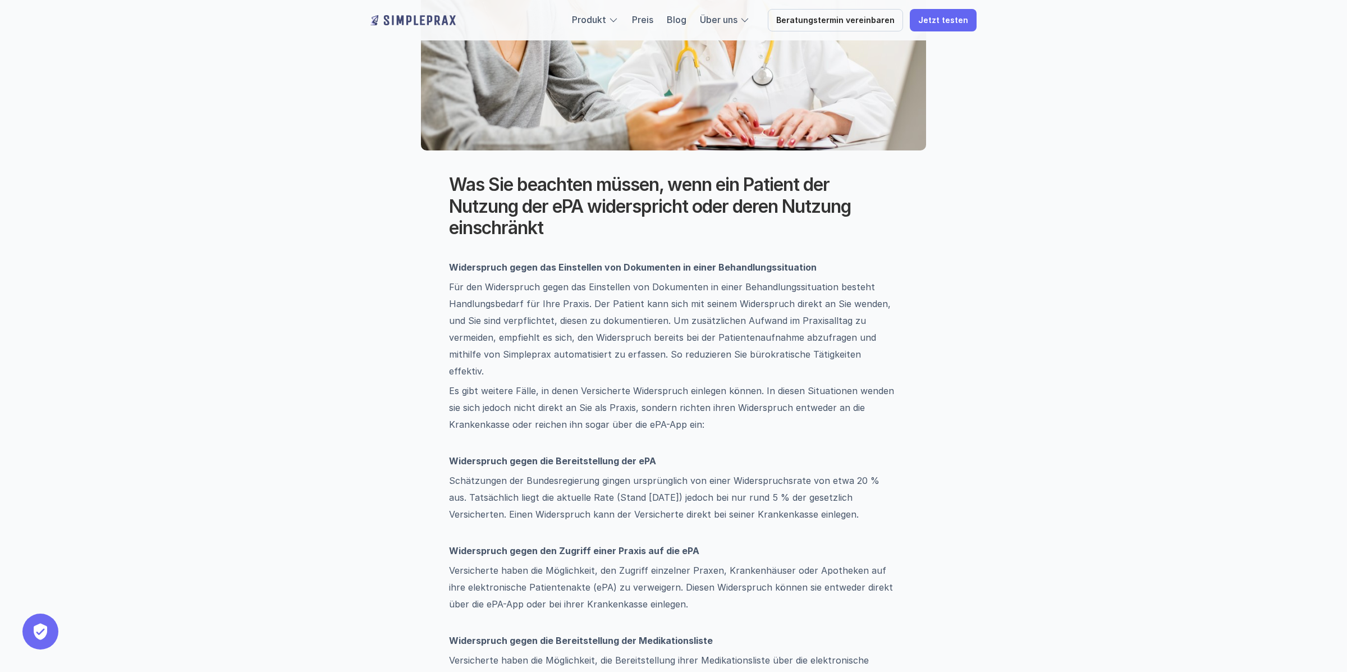
scroll to position [337, 0]
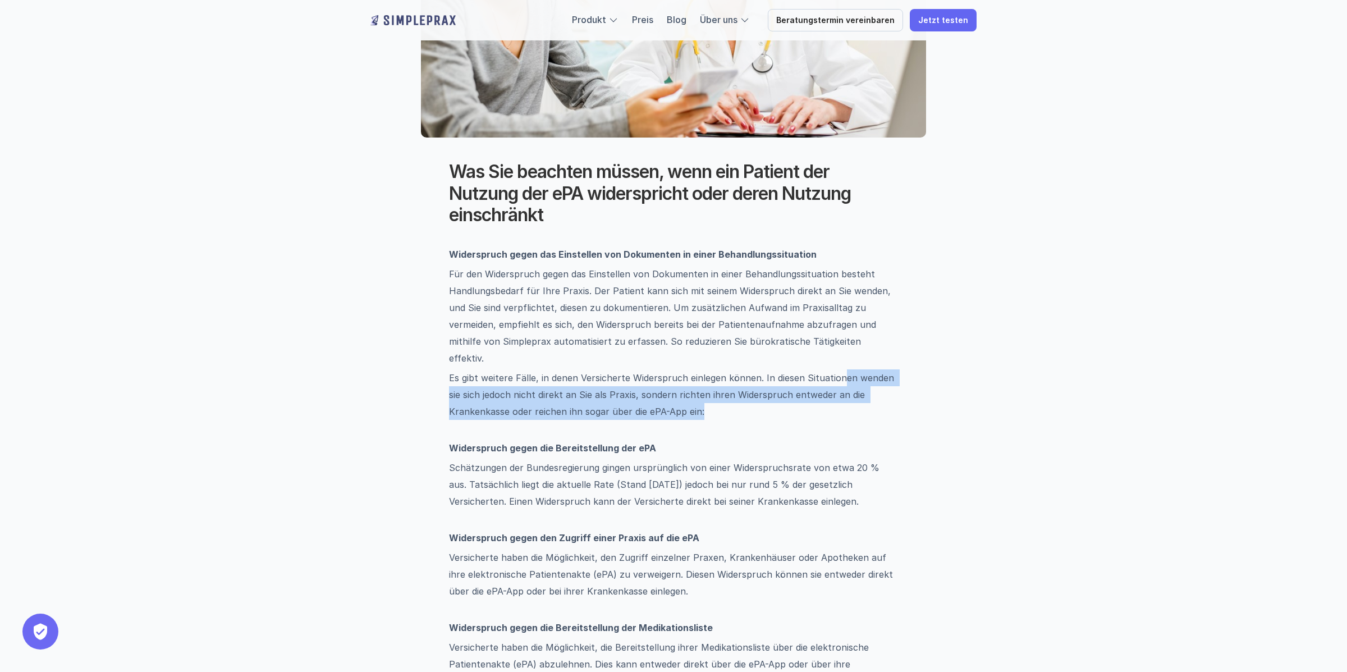
drag, startPoint x: 839, startPoint y: 363, endPoint x: 820, endPoint y: 391, distance: 33.2
click at [820, 391] on p "Es gibt weitere Fälle, in denen Versicherte Widerspruch einlegen können. In die…" at bounding box center [673, 402] width 449 height 67
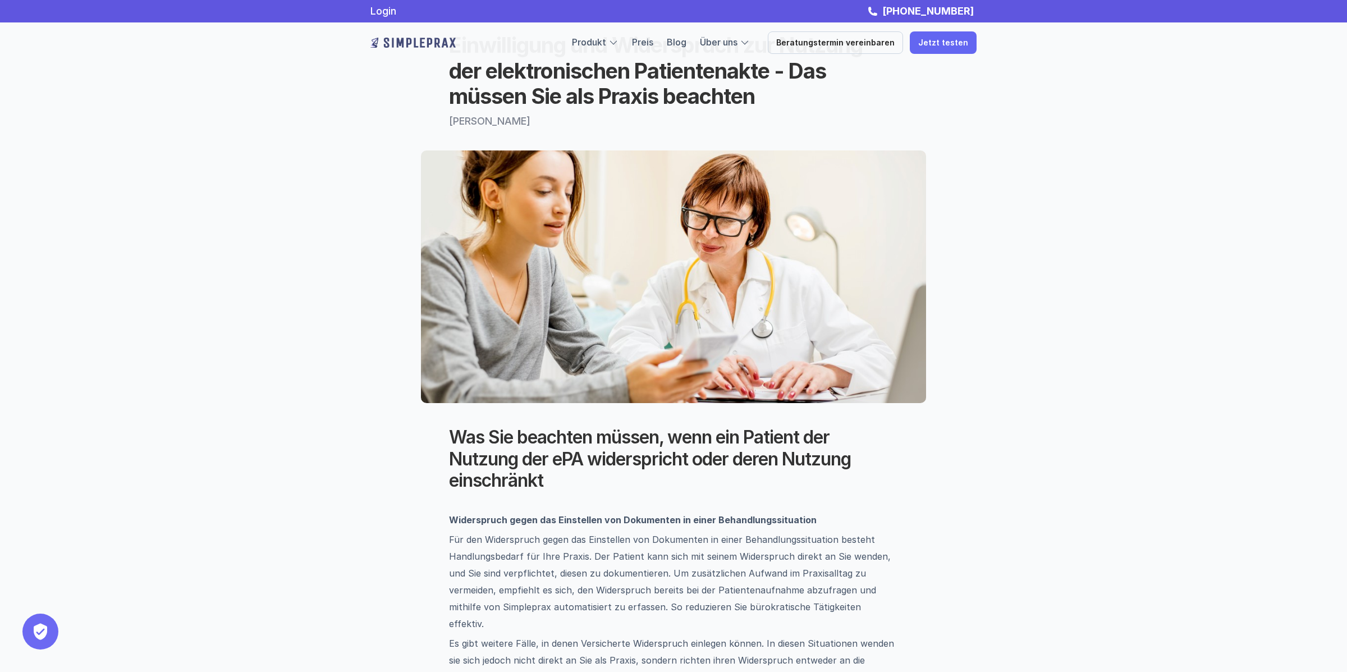
scroll to position [0, 0]
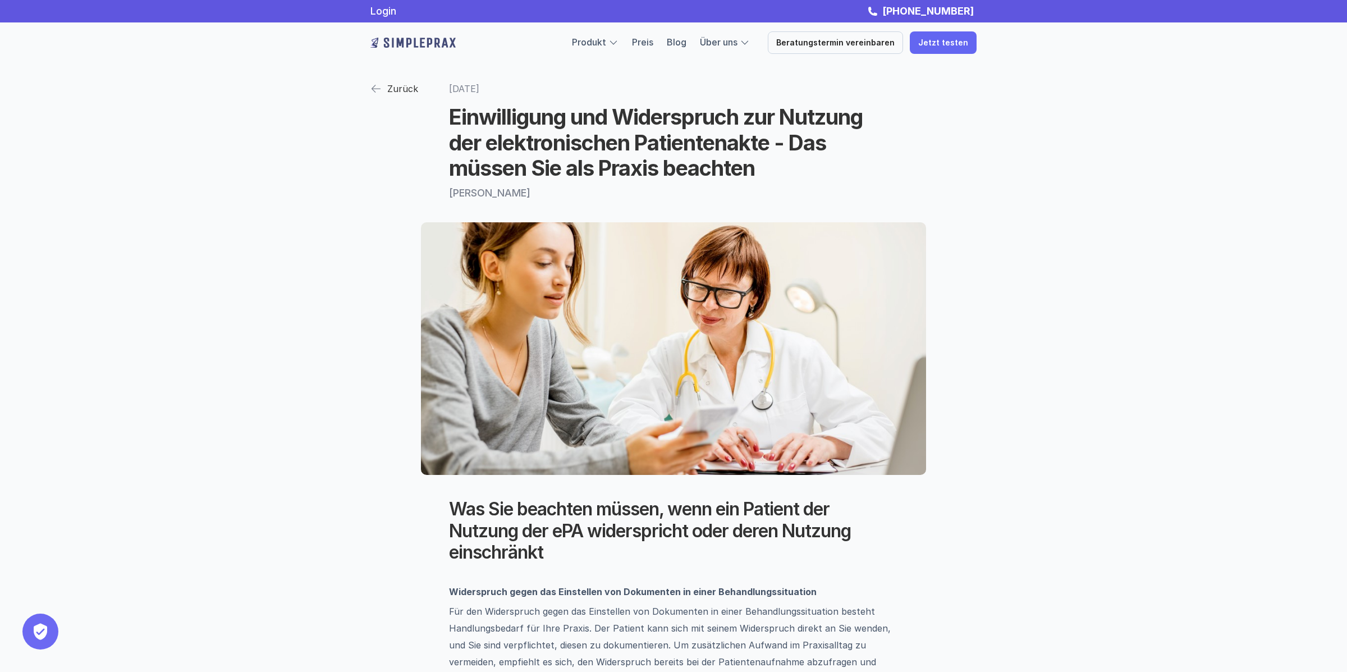
click at [382, 89] on link "Zurück" at bounding box center [395, 89] width 48 height 20
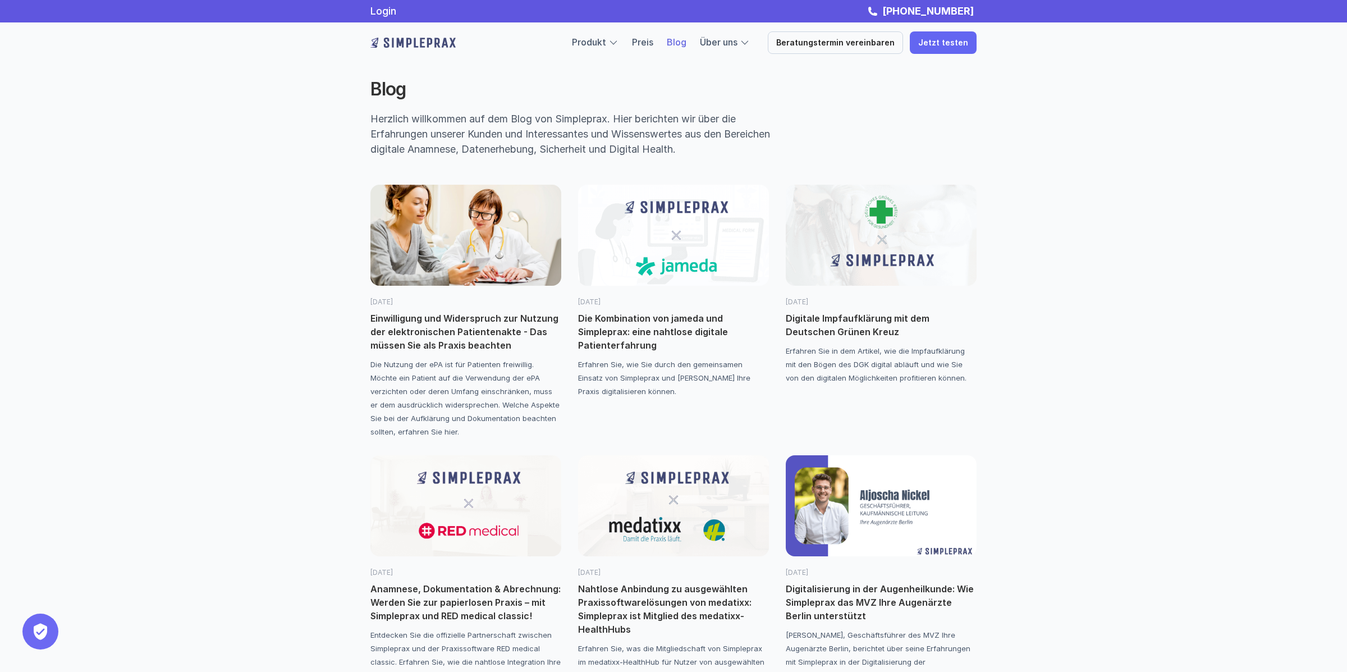
click at [473, 337] on p "Einwilligung und Widerspruch zur Nutzung der elektronischen Patientenakte - Das…" at bounding box center [466, 332] width 191 height 40
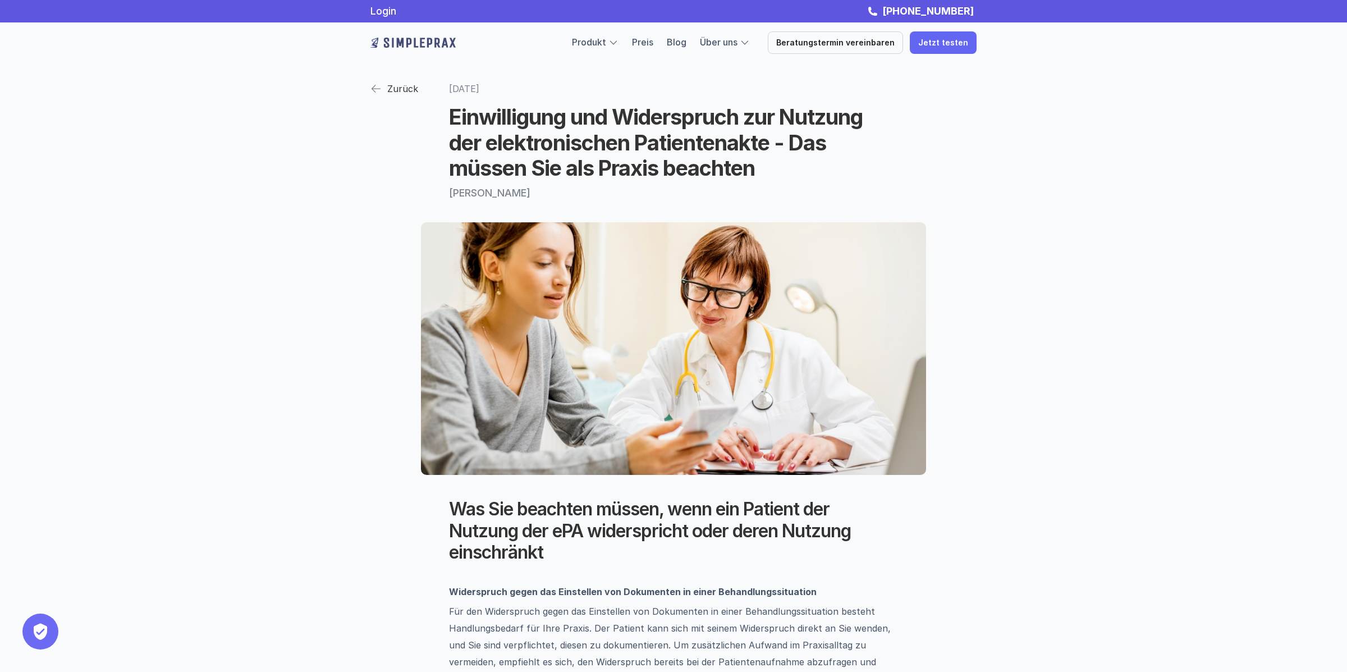
click at [396, 84] on p "Zurück" at bounding box center [402, 88] width 31 height 17
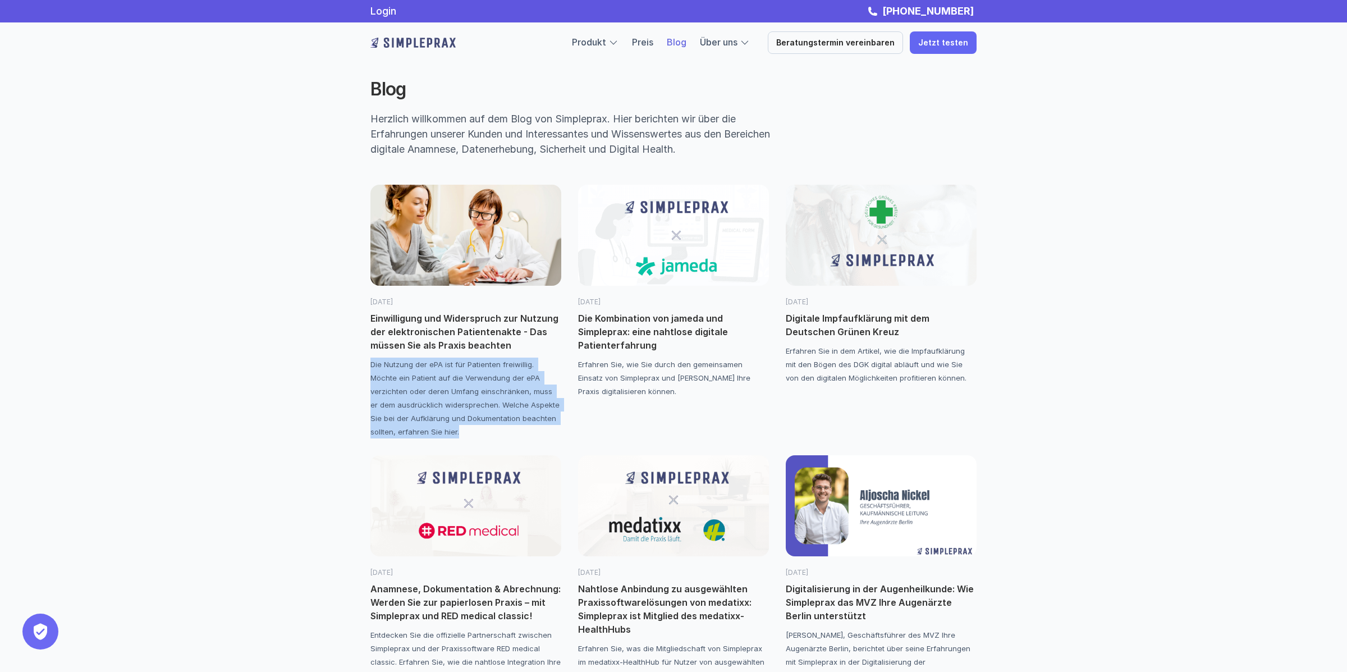
drag, startPoint x: 369, startPoint y: 363, endPoint x: 433, endPoint y: 435, distance: 96.6
copy p "Die Nutzung der ePA ist für Patienten freiwillig. Möchte ein Patient auf die Ve…"
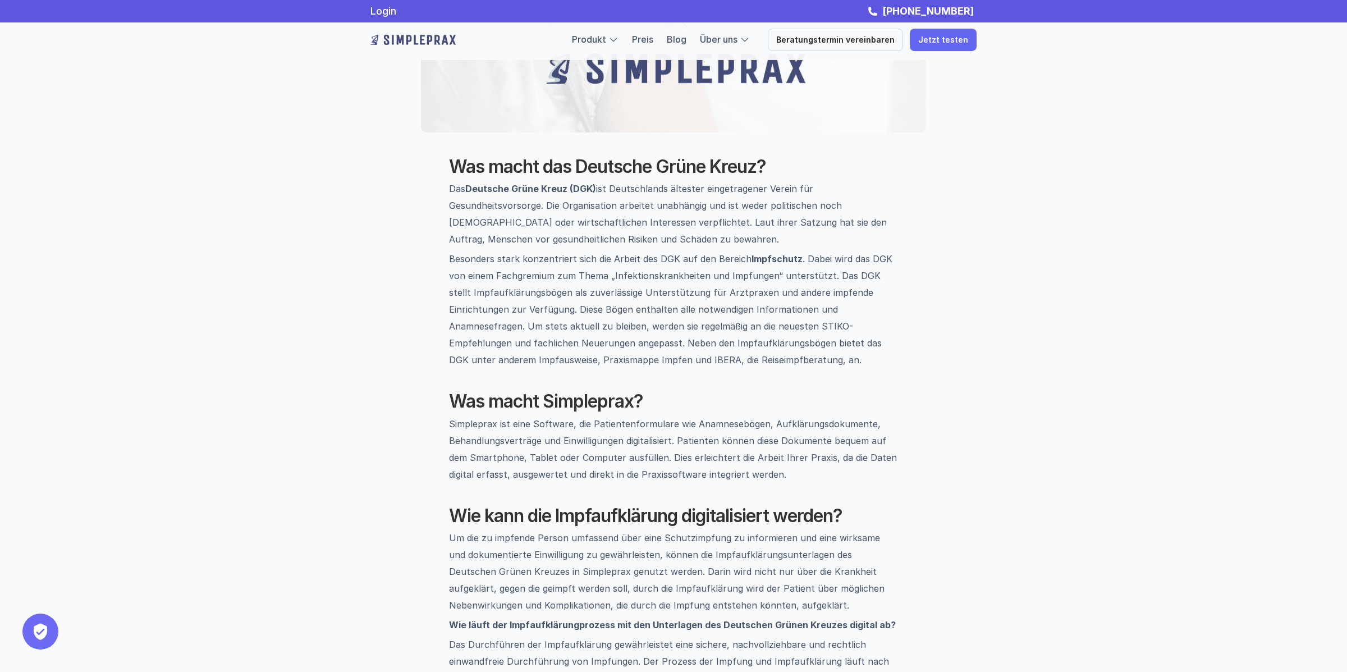
scroll to position [29, 0]
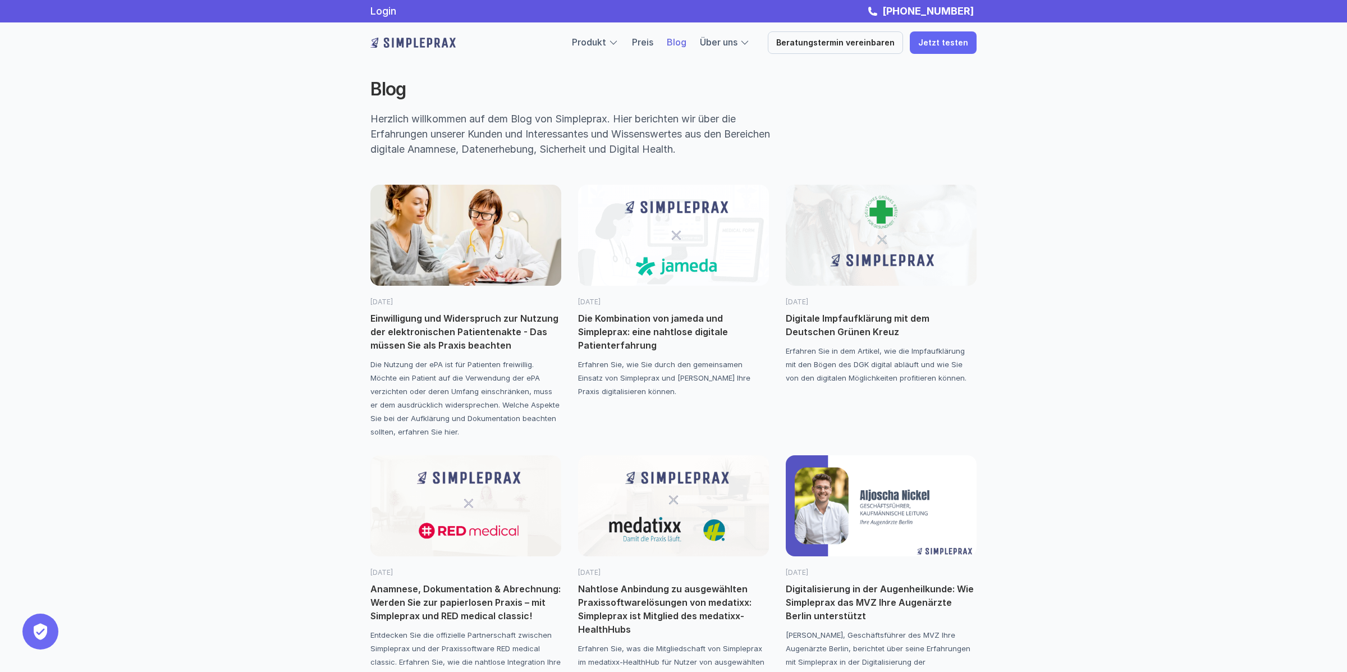
click at [432, 267] on img at bounding box center [466, 235] width 191 height 101
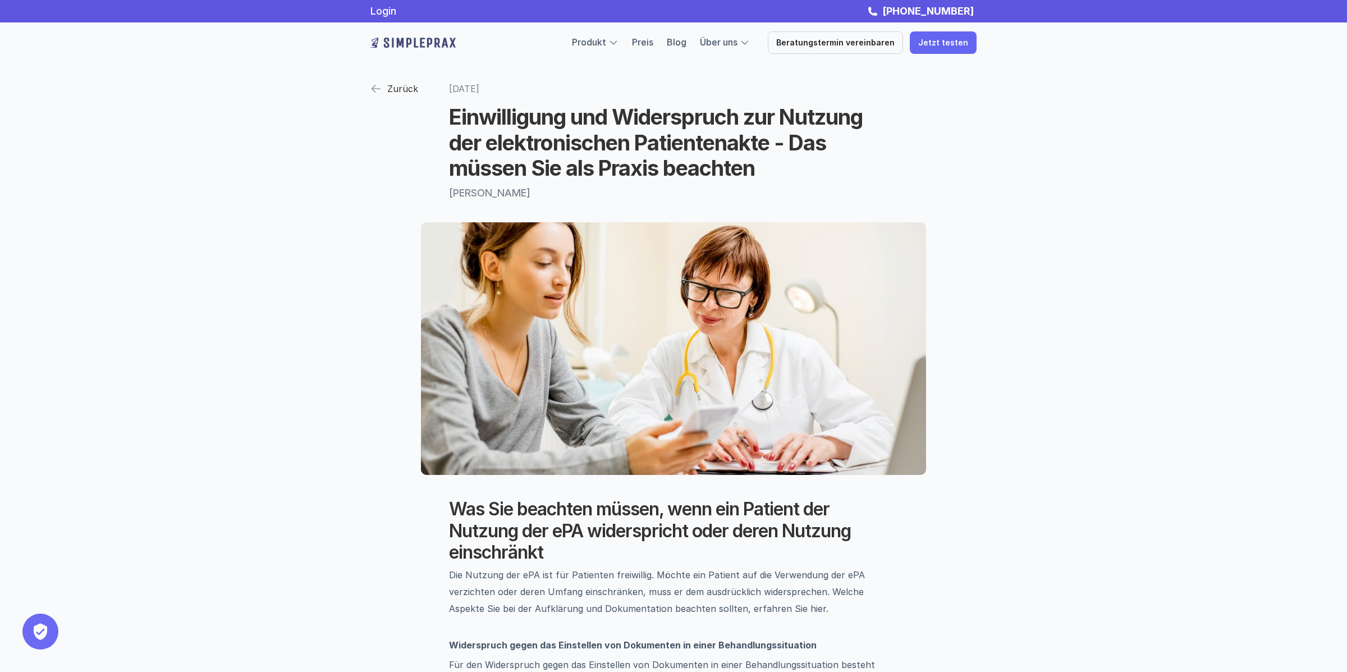
click at [442, 228] on img at bounding box center [673, 348] width 505 height 253
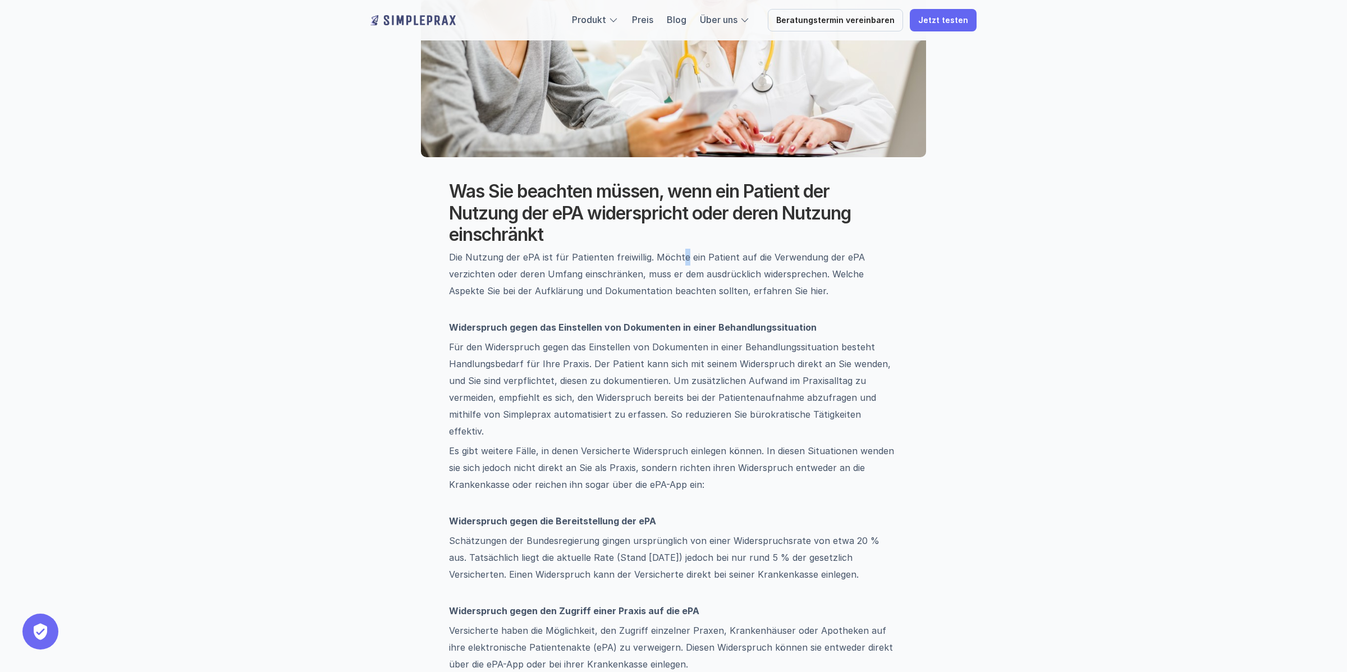
drag, startPoint x: 678, startPoint y: 250, endPoint x: 680, endPoint y: 265, distance: 14.7
click at [680, 265] on p "Die Nutzung der ePA ist für Patienten freiwillig. Möchte ein Patient auf die Ve…" at bounding box center [673, 274] width 449 height 51
click at [680, 271] on p "Die Nutzung der ePA ist für Patienten freiwillig. Möchte ein Patient auf die Ve…" at bounding box center [673, 274] width 449 height 51
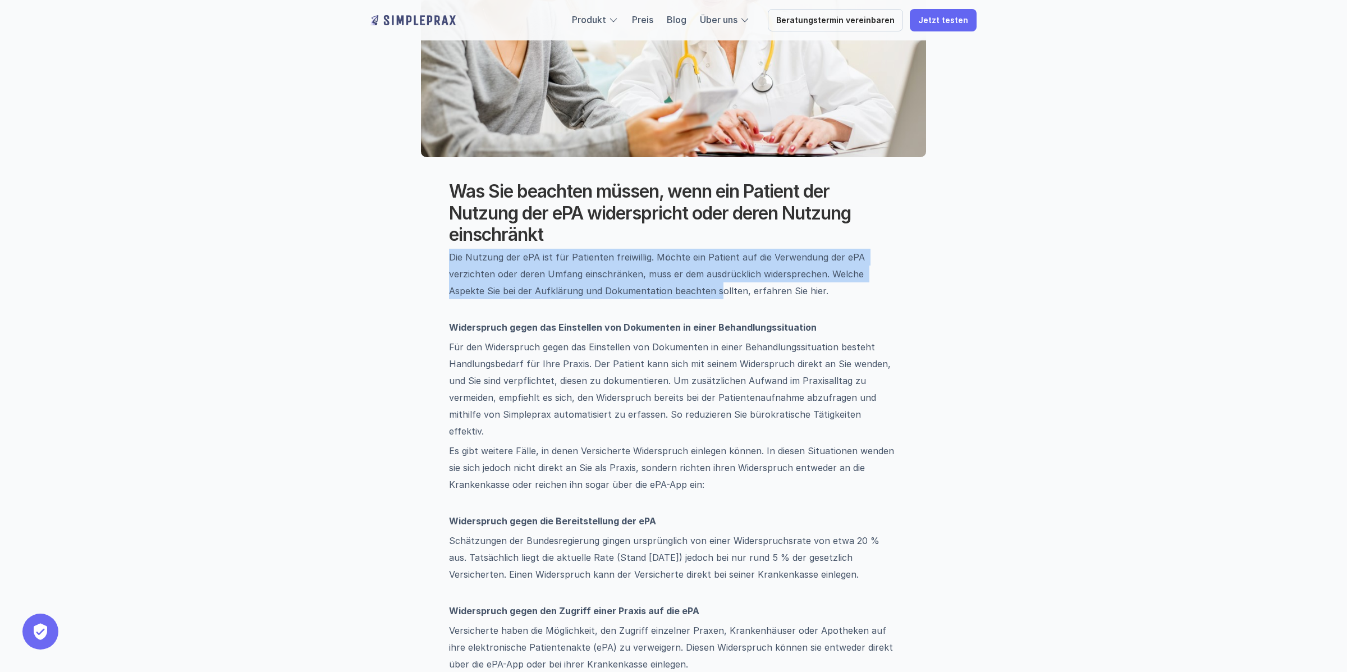
drag, startPoint x: 679, startPoint y: 297, endPoint x: 665, endPoint y: 247, distance: 51.7
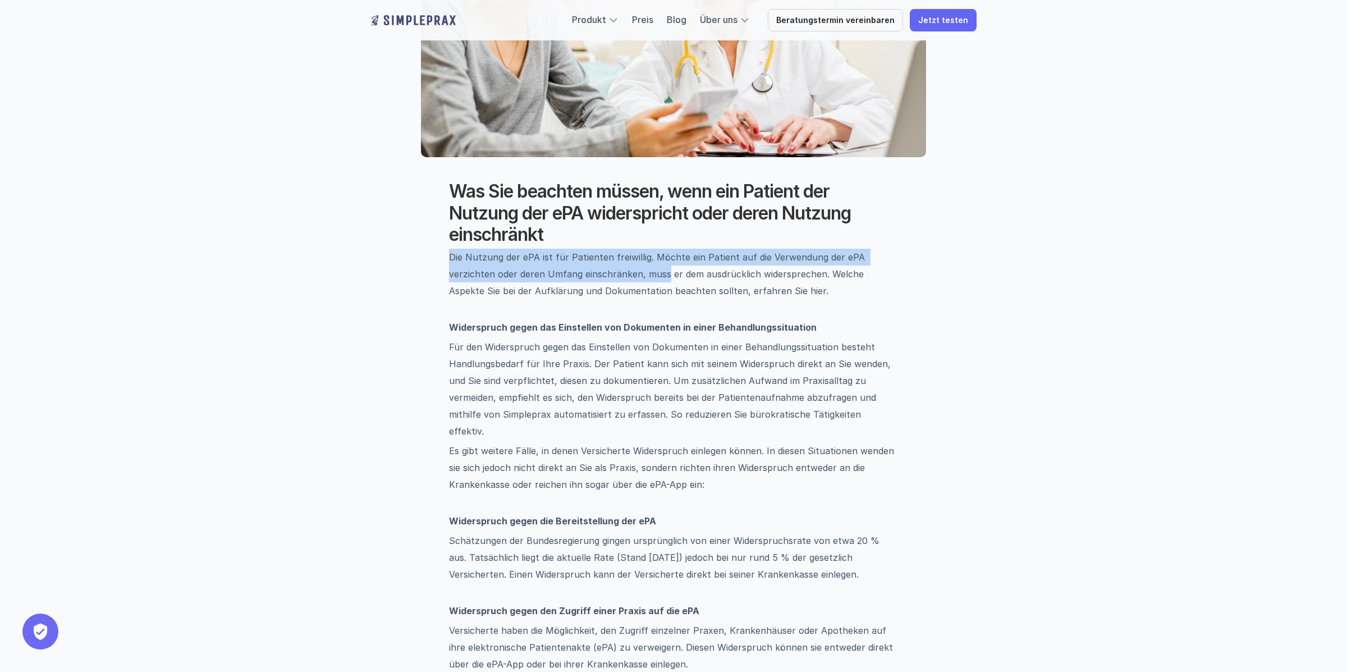
drag, startPoint x: 666, startPoint y: 243, endPoint x: 664, endPoint y: 275, distance: 31.5
click at [664, 275] on p "Die Nutzung der ePA ist für Patienten freiwillig. Möchte ein Patient auf die Ve…" at bounding box center [673, 274] width 449 height 51
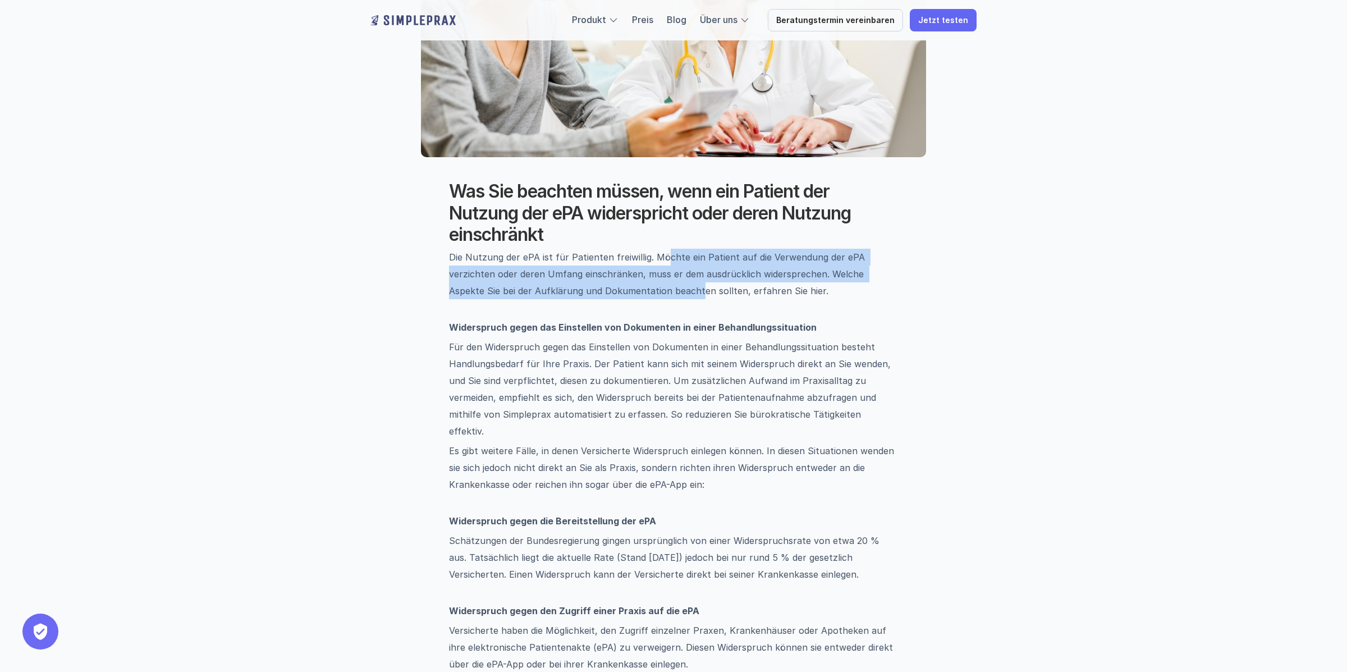
drag, startPoint x: 660, startPoint y: 290, endPoint x: 661, endPoint y: 251, distance: 39.3
click at [663, 249] on p "Die Nutzung der ePA ist für Patienten freiwillig. Möchte ein Patient auf die Ve…" at bounding box center [673, 274] width 449 height 51
click at [661, 251] on p "Die Nutzung der ePA ist für Patienten freiwillig. Möchte ein Patient auf die Ve…" at bounding box center [673, 274] width 449 height 51
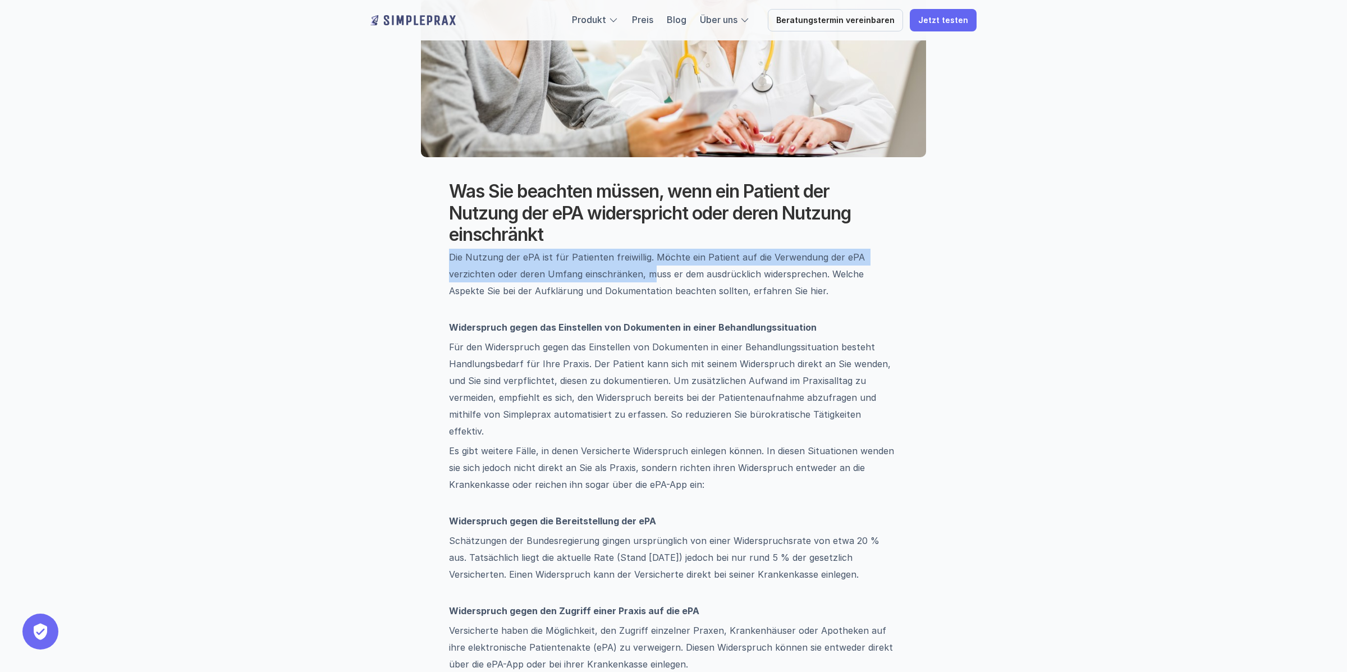
drag, startPoint x: 669, startPoint y: 224, endPoint x: 650, endPoint y: 281, distance: 60.0
drag, startPoint x: 650, startPoint y: 281, endPoint x: 641, endPoint y: 293, distance: 15.3
click at [650, 281] on p "Die Nutzung der ePA ist für Patienten freiwillig. Möchte ein Patient auf die Ve…" at bounding box center [673, 274] width 449 height 51
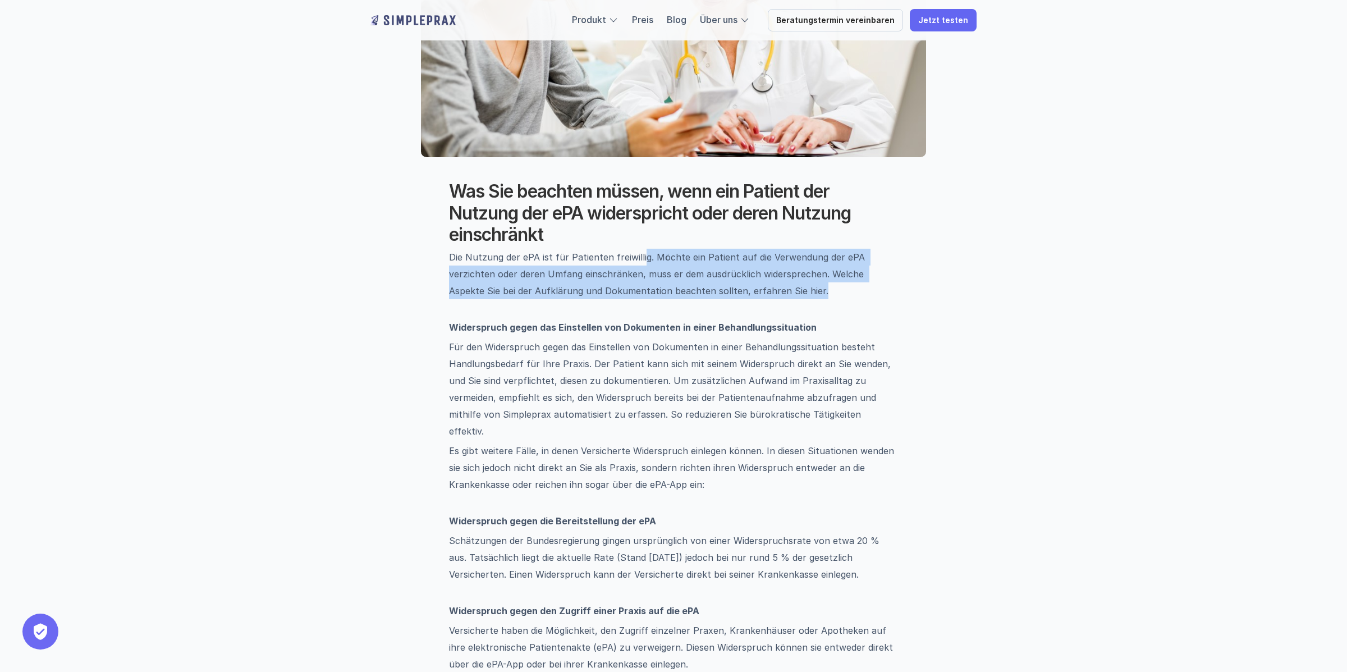
drag, startPoint x: 629, startPoint y: 301, endPoint x: 639, endPoint y: 255, distance: 47.7
click at [639, 255] on p "Die Nutzung der ePA ist für Patienten freiwillig. Möchte ein Patient auf die Ve…" at bounding box center [673, 274] width 449 height 51
drag, startPoint x: 641, startPoint y: 250, endPoint x: 633, endPoint y: 283, distance: 34.0
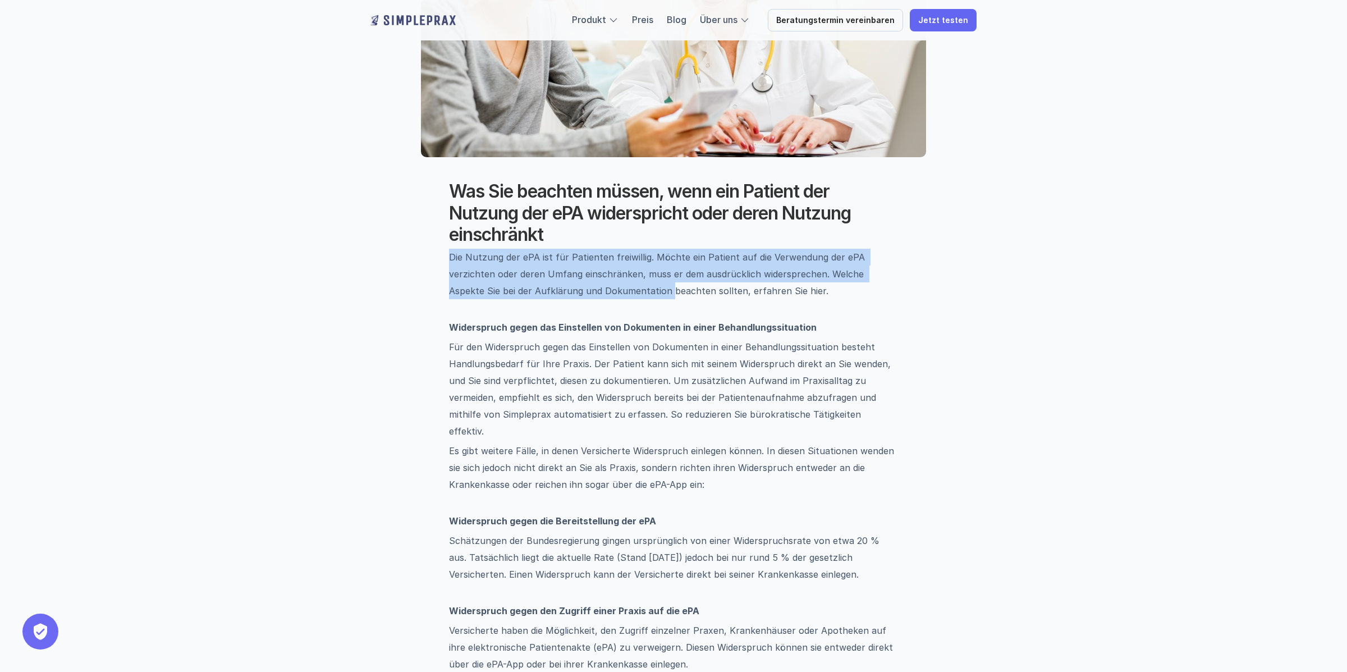
click at [633, 282] on p "Die Nutzung der ePA ist für Patienten freiwillig. Möchte ein Patient auf die Ve…" at bounding box center [673, 274] width 449 height 51
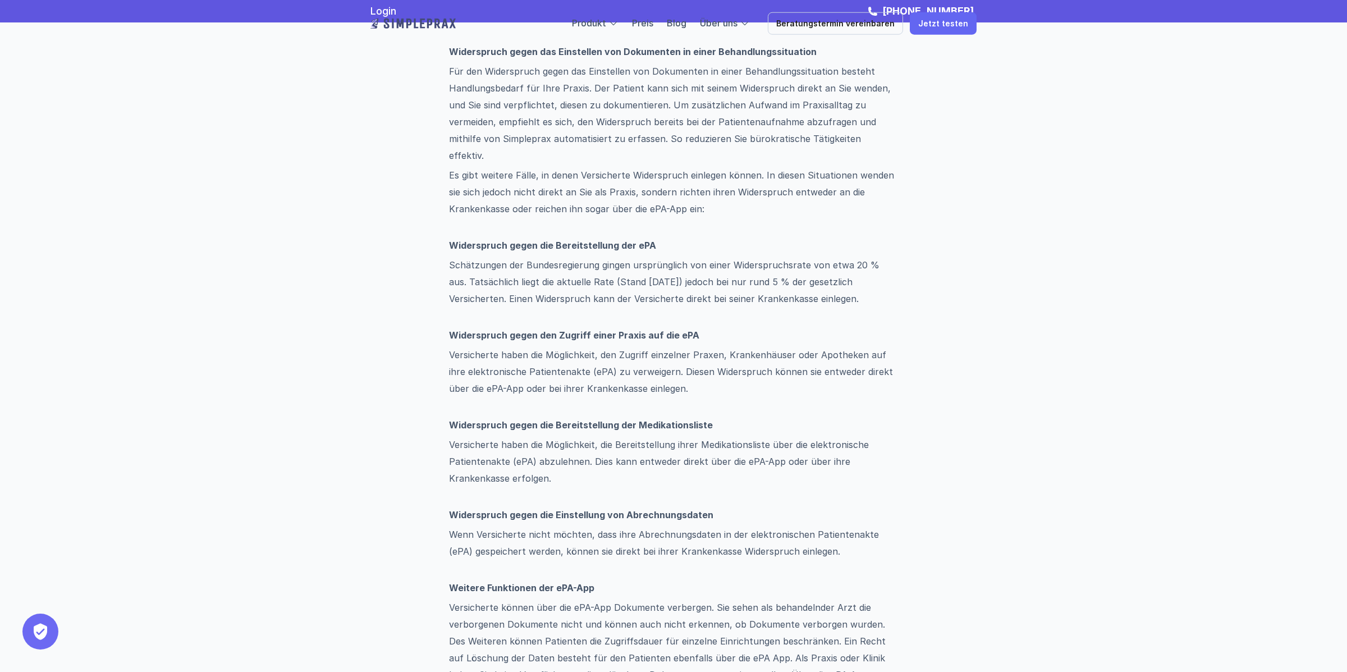
scroll to position [0, 0]
